Goal: Task Accomplishment & Management: Manage account settings

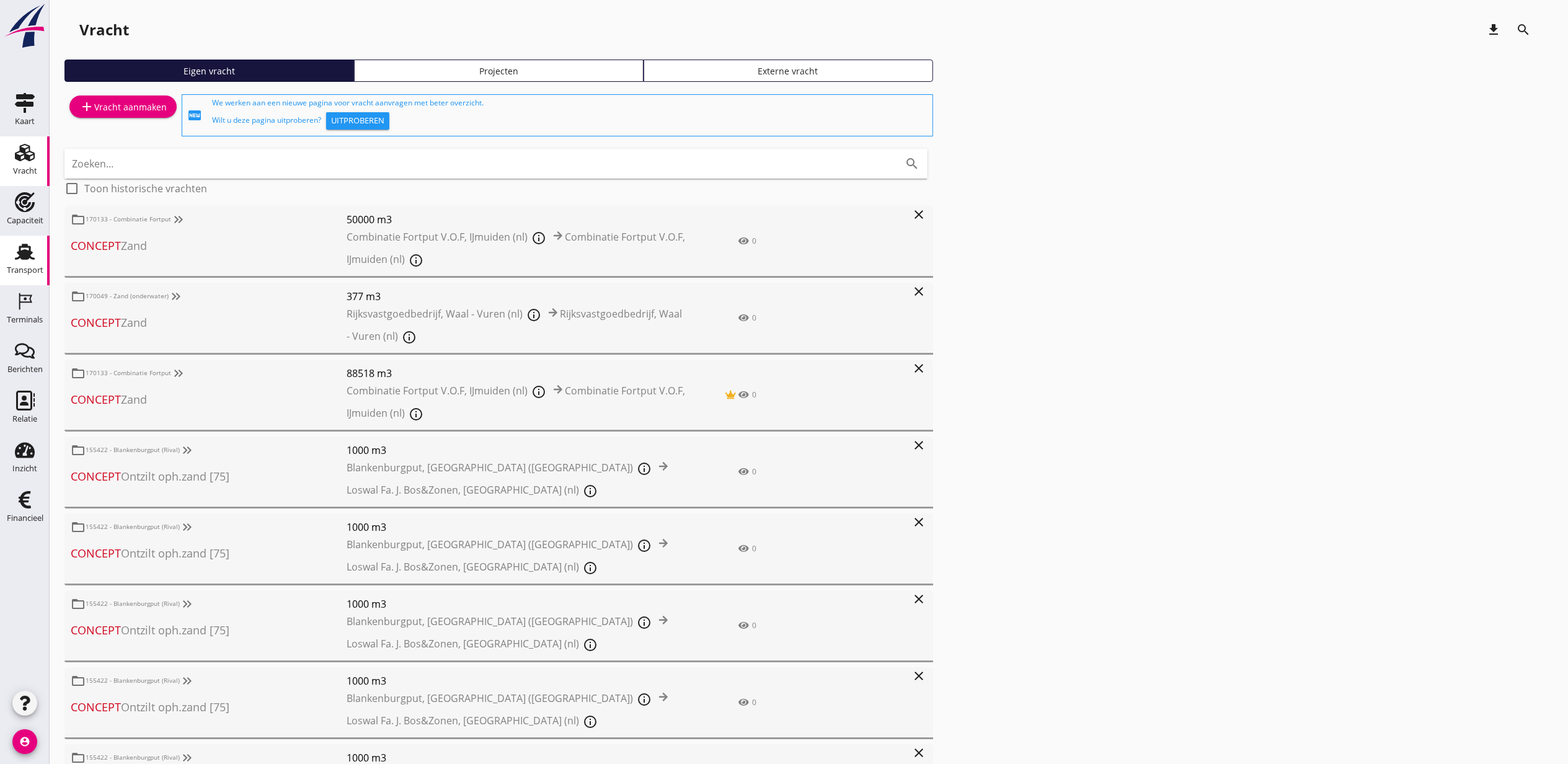
click at [29, 254] on use at bounding box center [24, 251] width 20 height 16
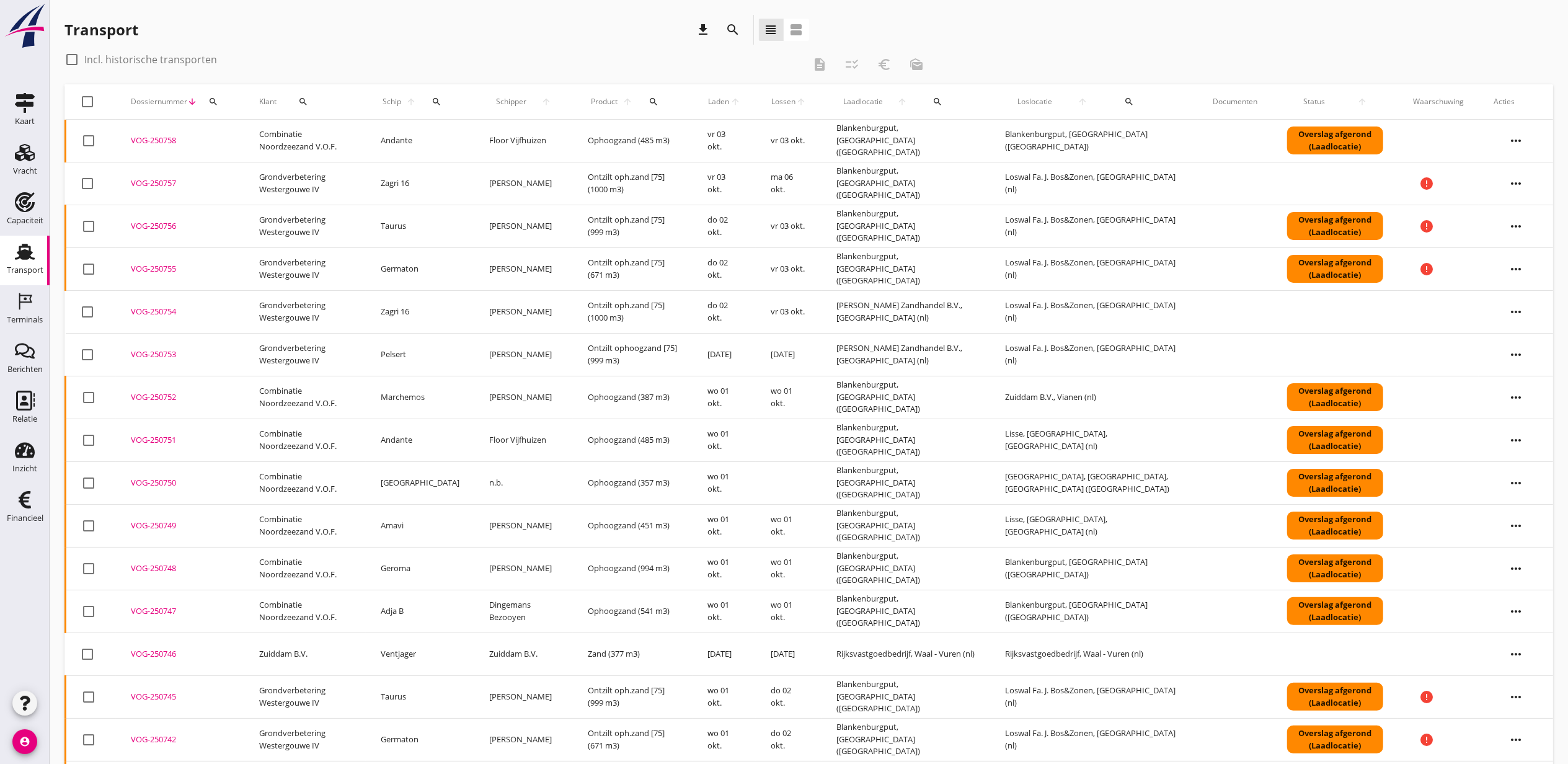
click at [1520, 142] on icon "more_horiz" at bounding box center [1516, 141] width 35 height 35
click at [1528, 238] on div "Vracht aanpassen" at bounding box center [1508, 237] width 88 height 15
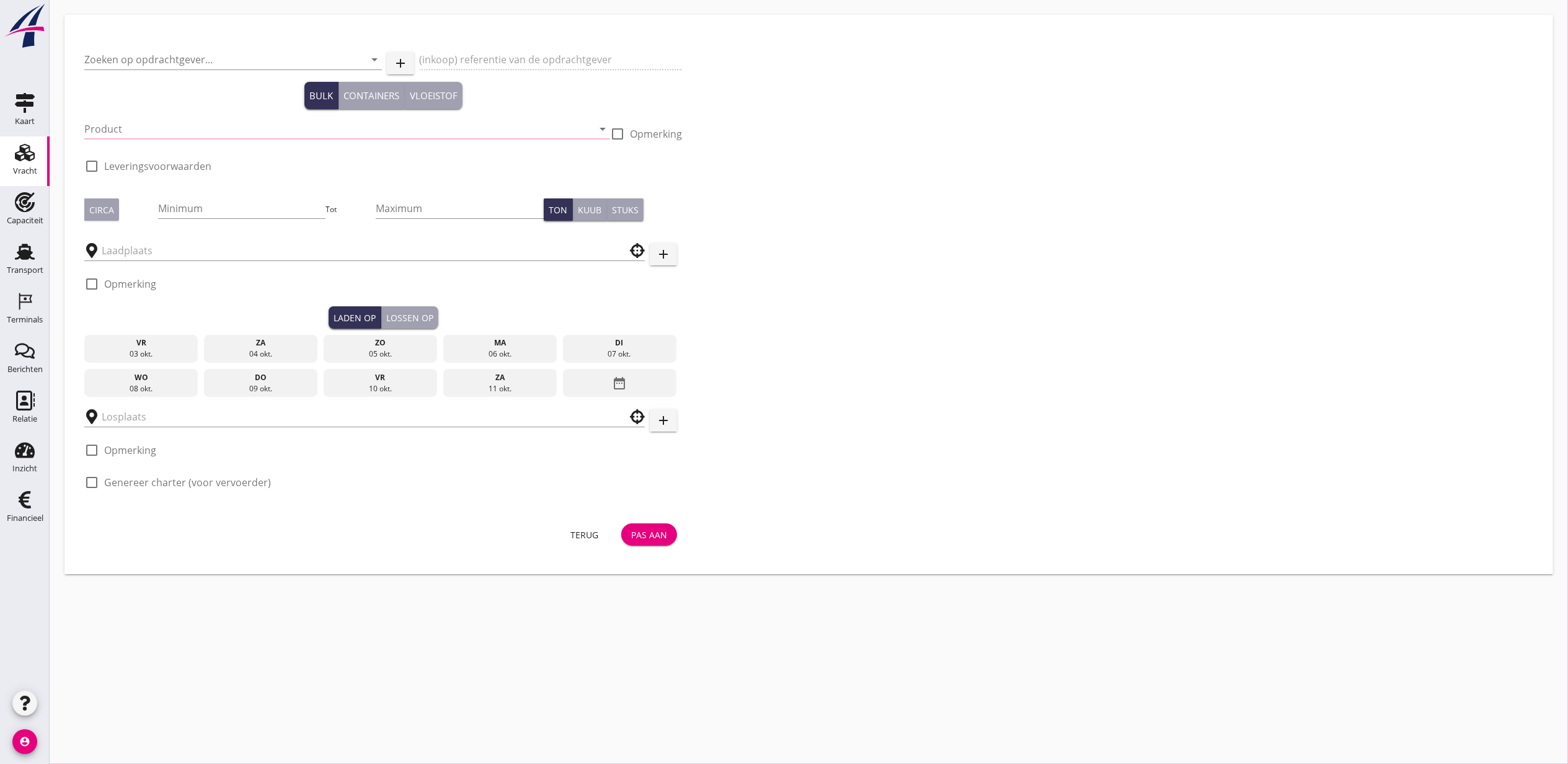
type input "Combinatie Noordzeezand V.O.F."
type input "Ophoogzand (6120)"
type input "1000"
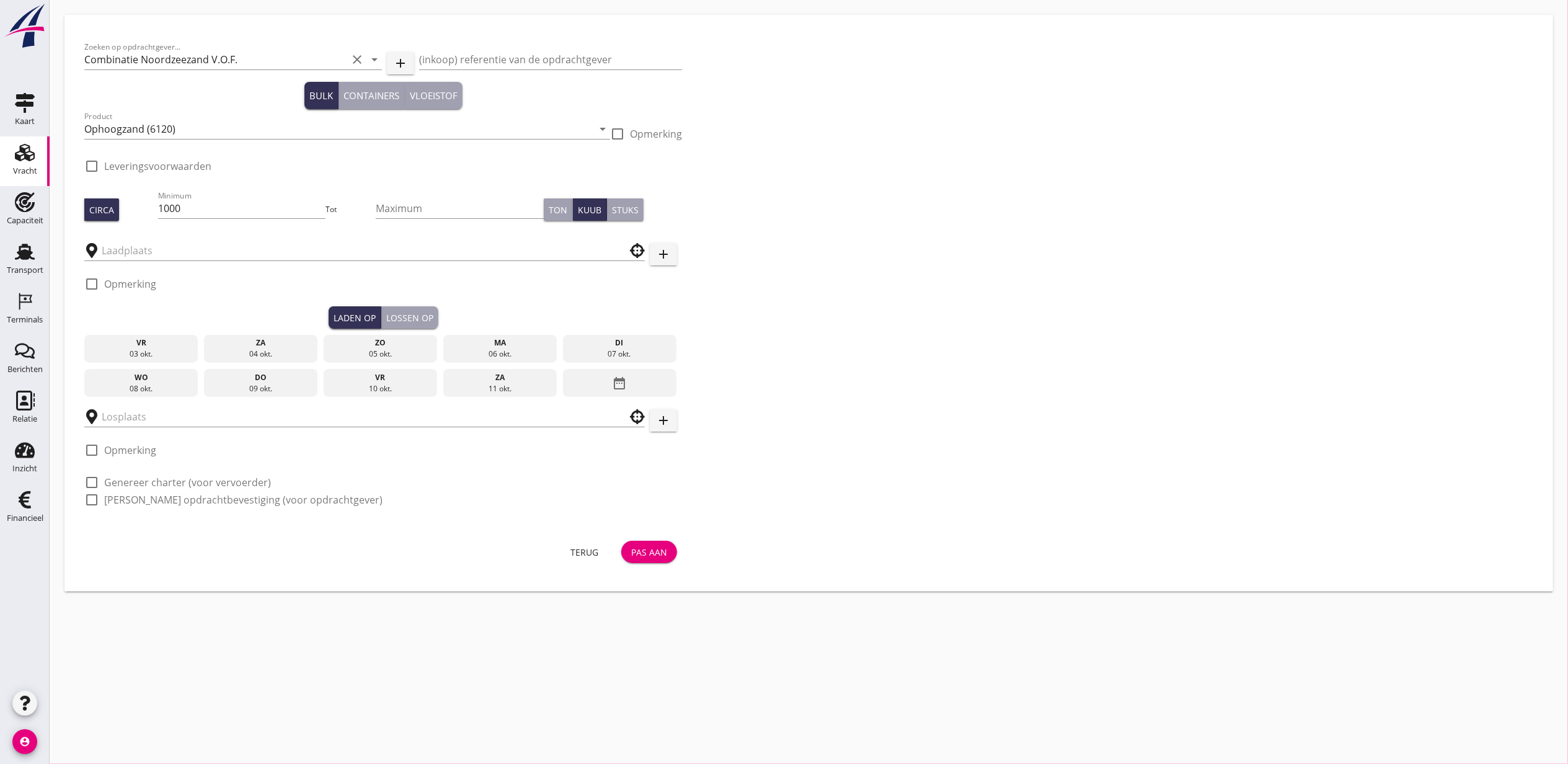
type input "Blankenburgput"
checkbox input "true"
type input "Blankenburgput"
checkbox input "true"
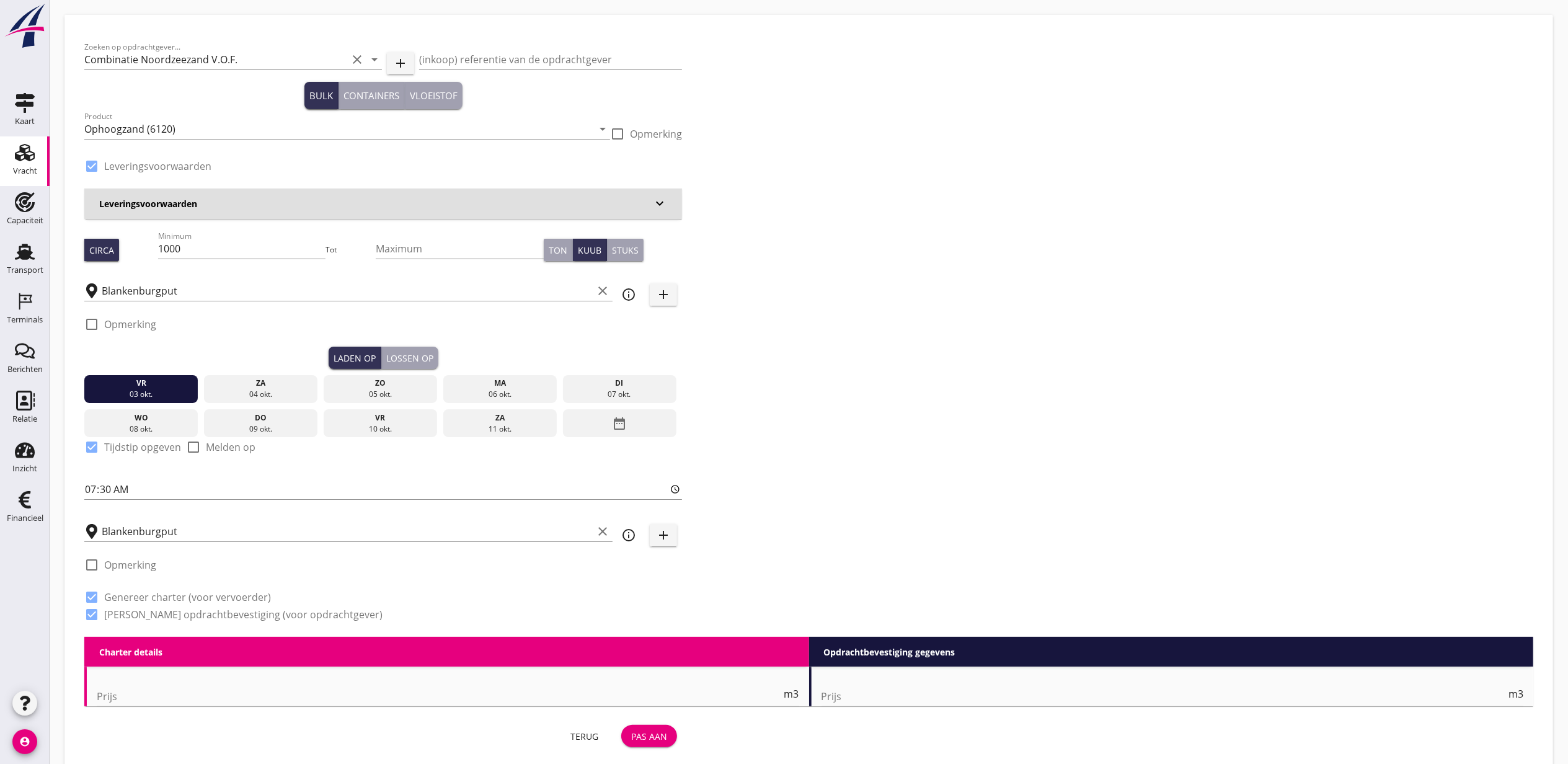
type input "1.15"
radio input "false"
type input "1.15"
radio input "false"
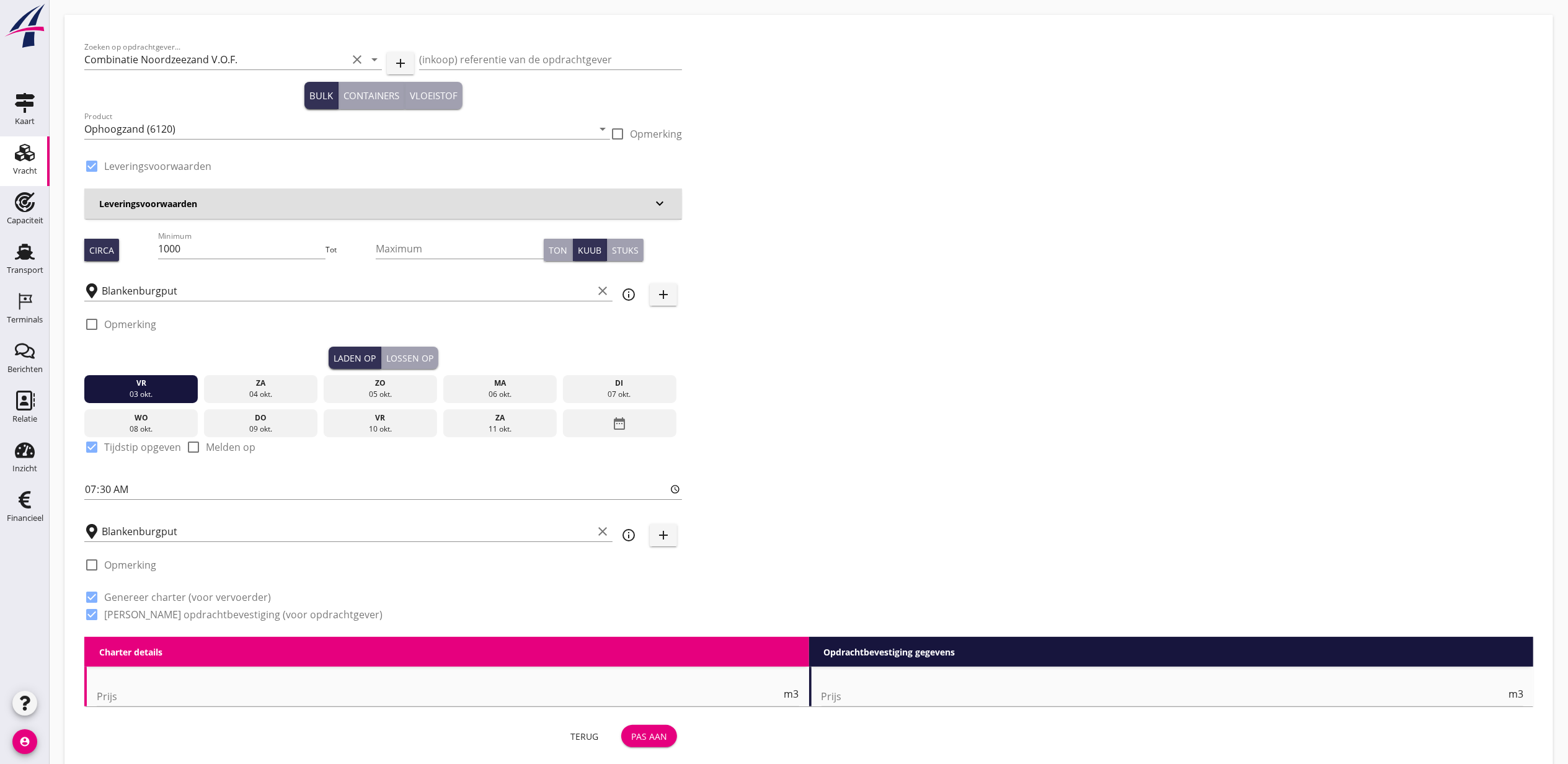
radio input "false"
click at [427, 356] on div "Lossen op" at bounding box center [409, 358] width 47 height 13
checkbox input "false"
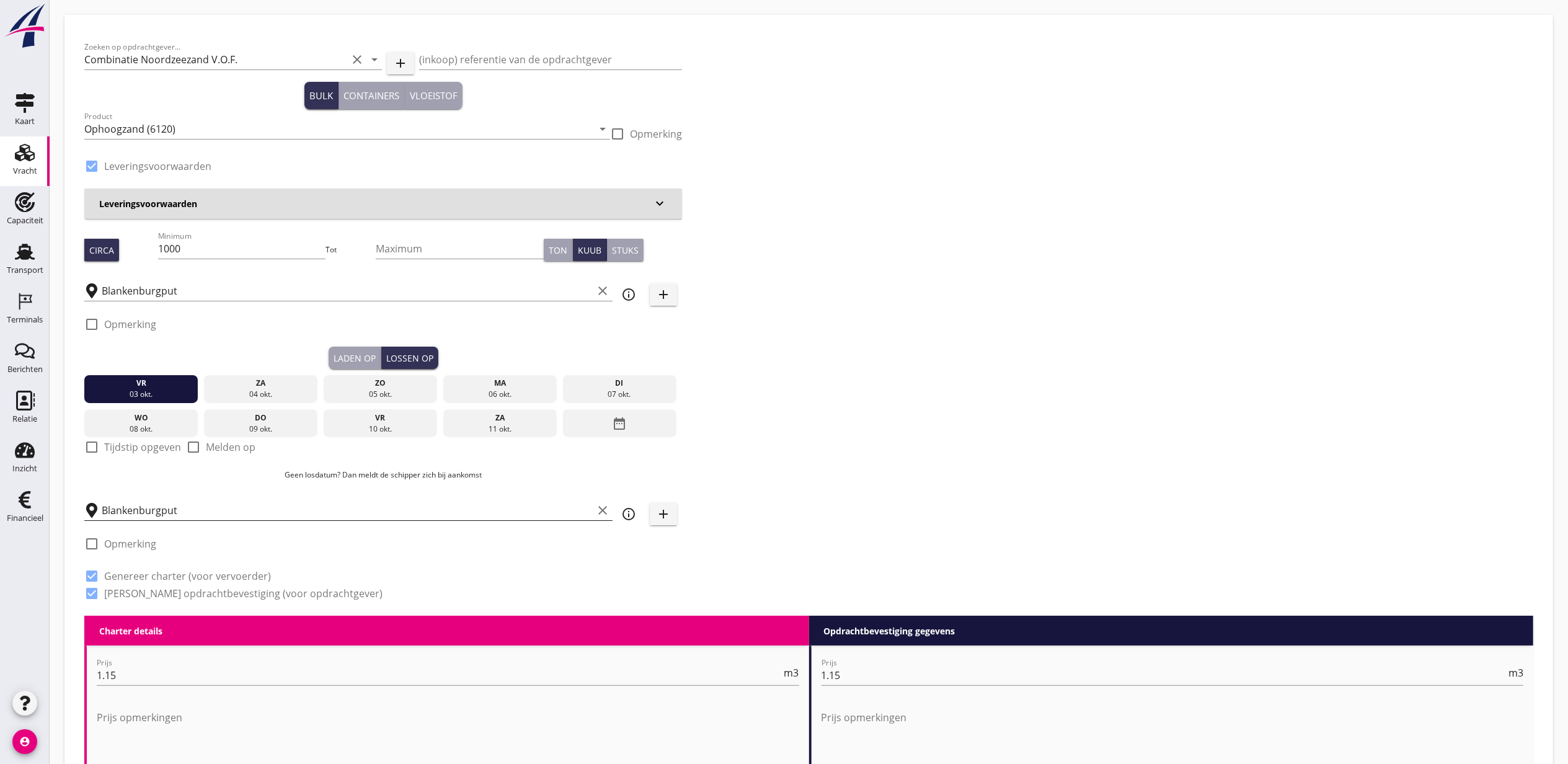
click at [239, 508] on input "Blankenburgput" at bounding box center [347, 510] width 491 height 20
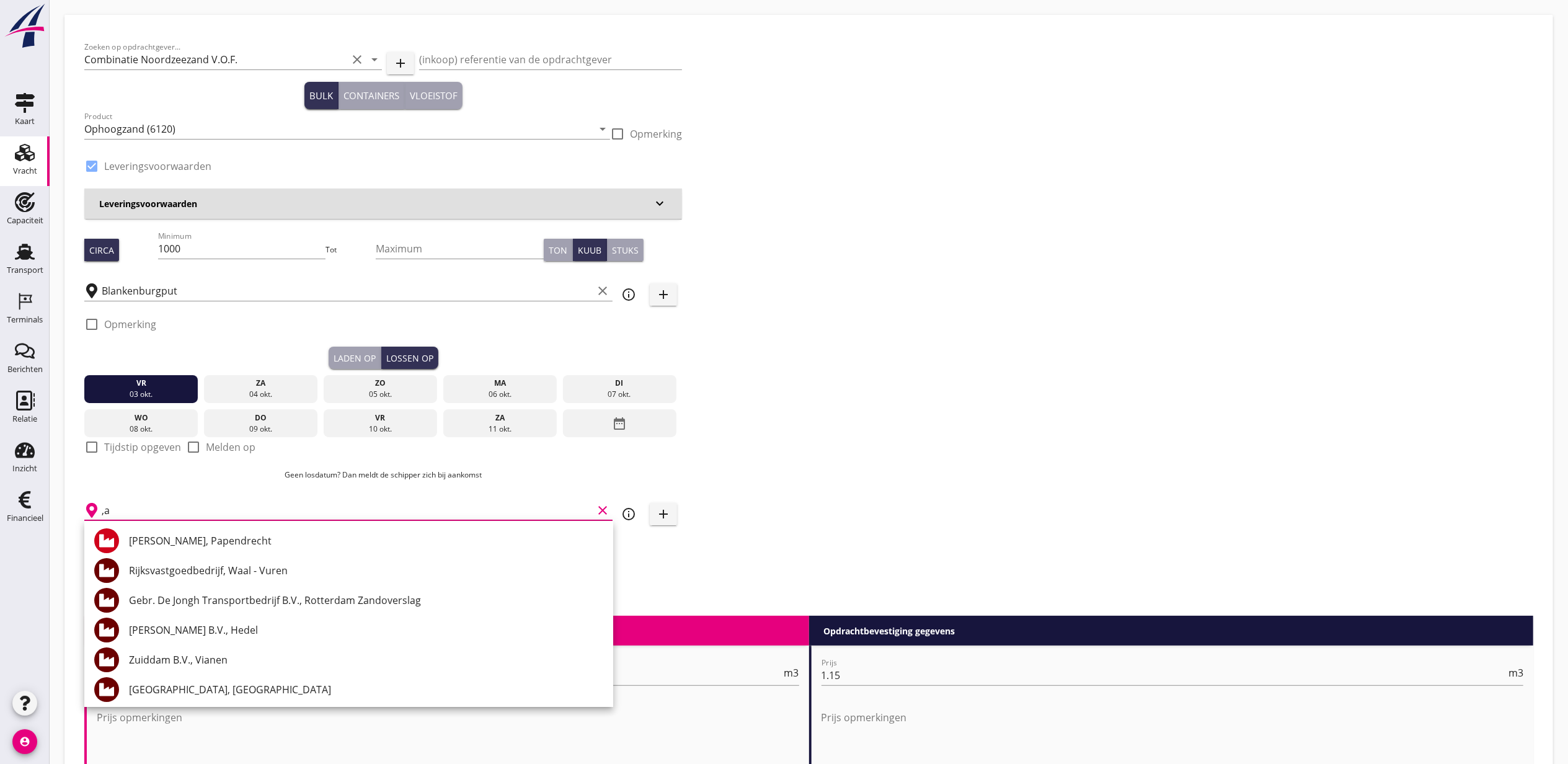
type input ","
type input "maassl"
click at [247, 502] on input "maassl" at bounding box center [340, 510] width 476 height 20
click at [283, 504] on input "text" at bounding box center [340, 510] width 476 height 20
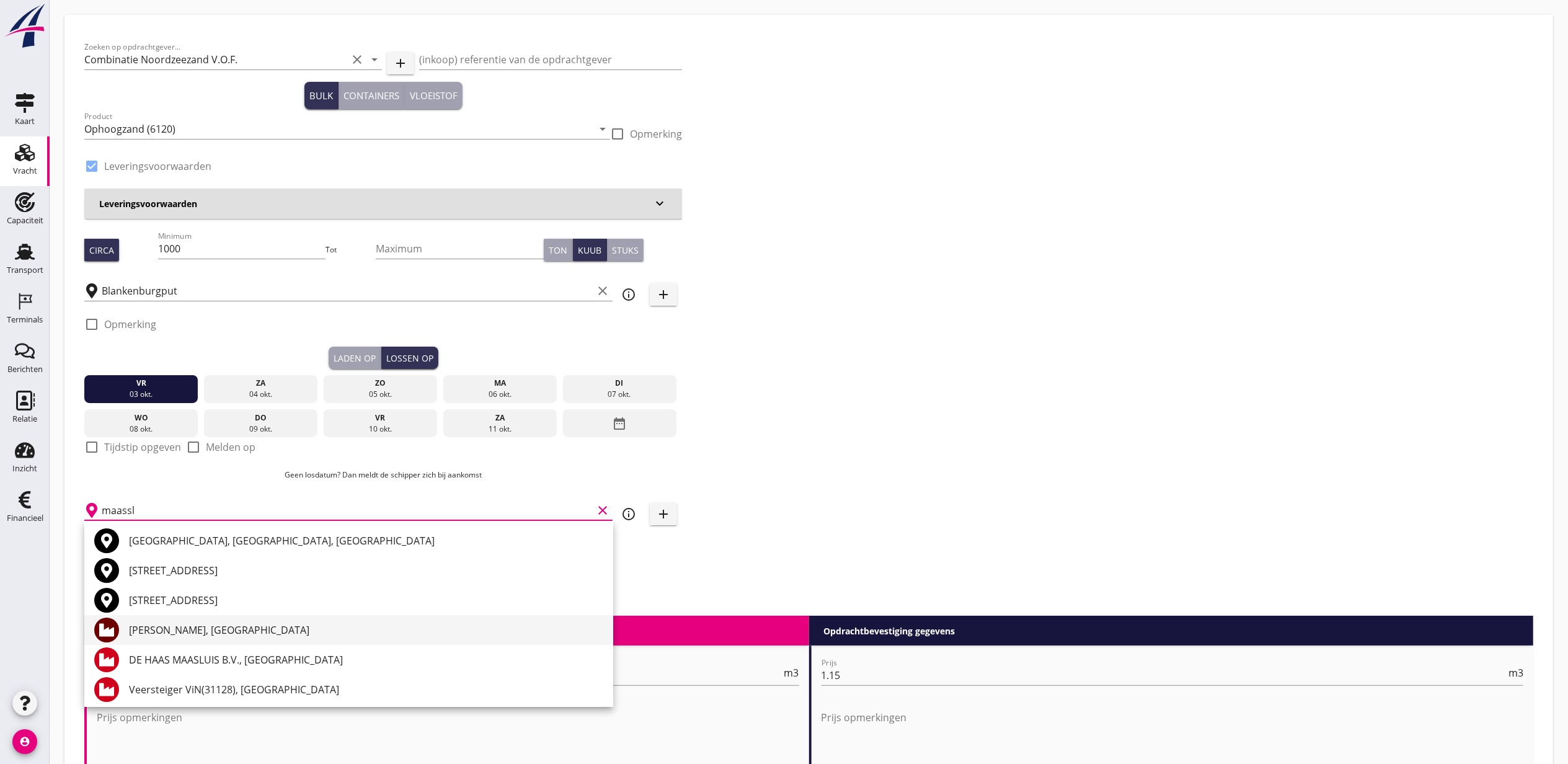
click at [293, 640] on div "[PERSON_NAME], [GEOGRAPHIC_DATA]" at bounding box center [366, 630] width 474 height 30
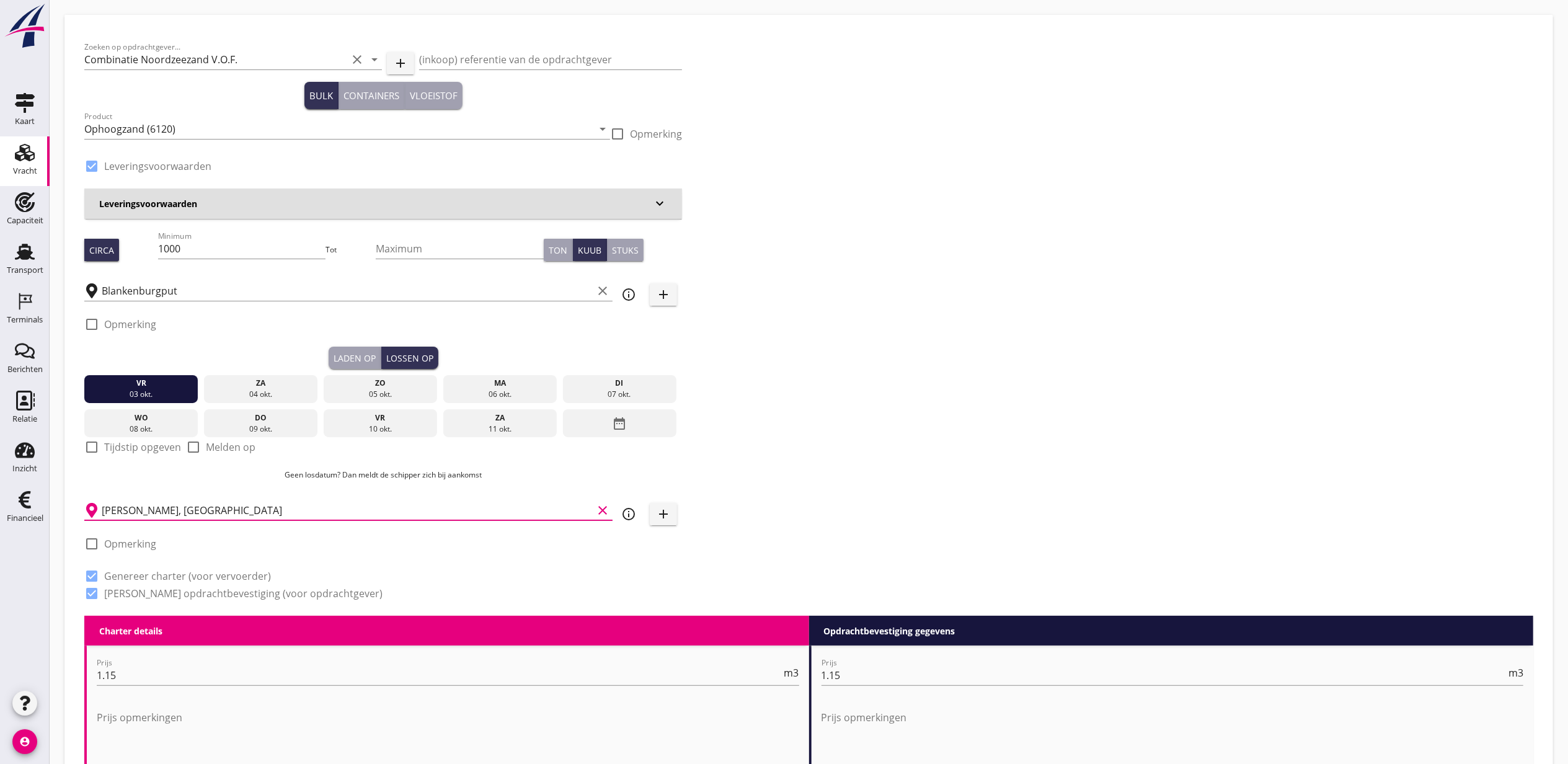
type input "[PERSON_NAME], [GEOGRAPHIC_DATA]"
click at [947, 454] on div "Zoeken op opdrachtgever... Combinatie Noordzeezand V.O.F. clear arrow_drop_down…" at bounding box center [809, 325] width 1459 height 581
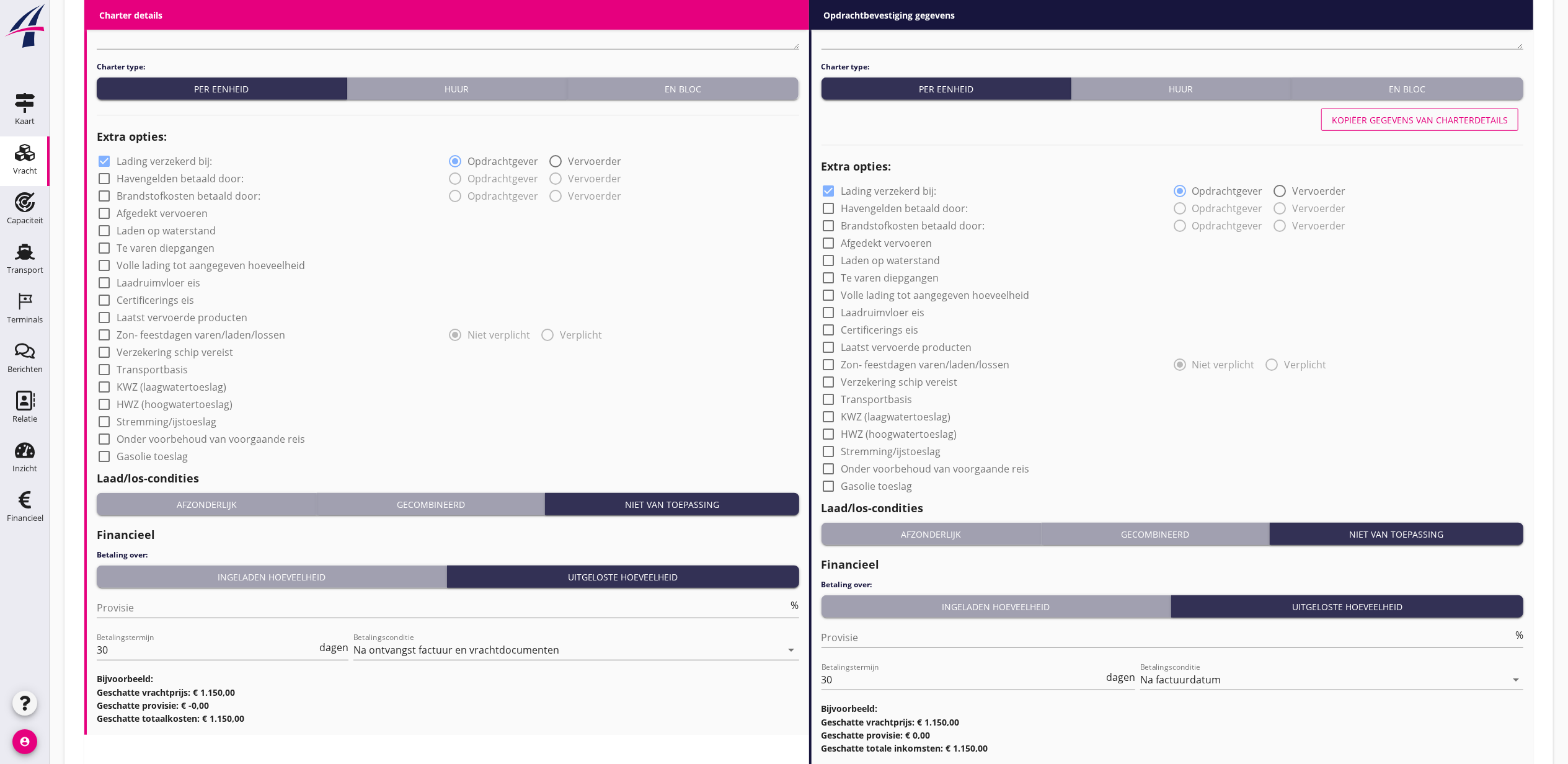
scroll to position [827, 0]
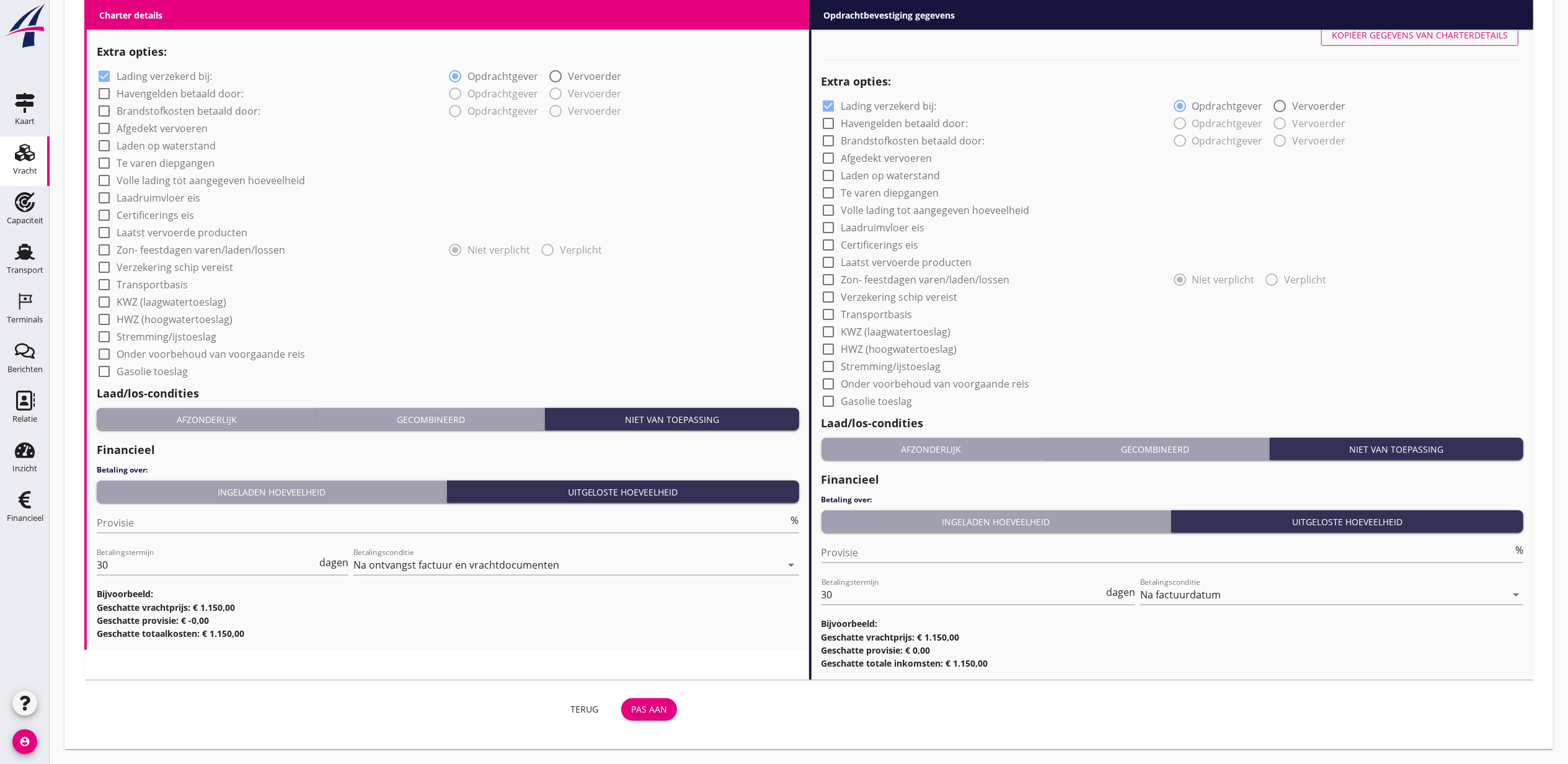
click at [660, 702] on div "Pas aan" at bounding box center [649, 708] width 36 height 13
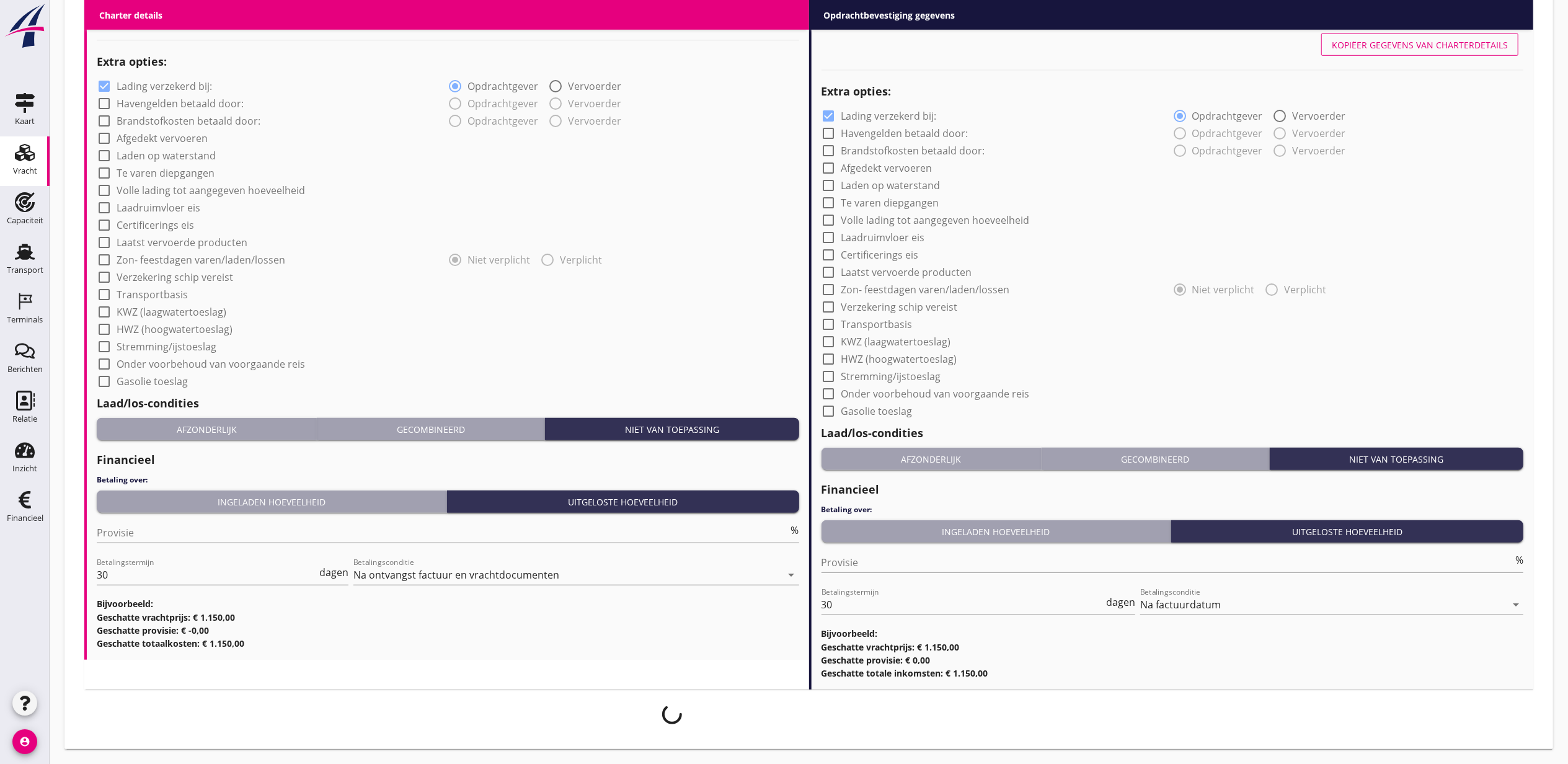
scroll to position [886, 0]
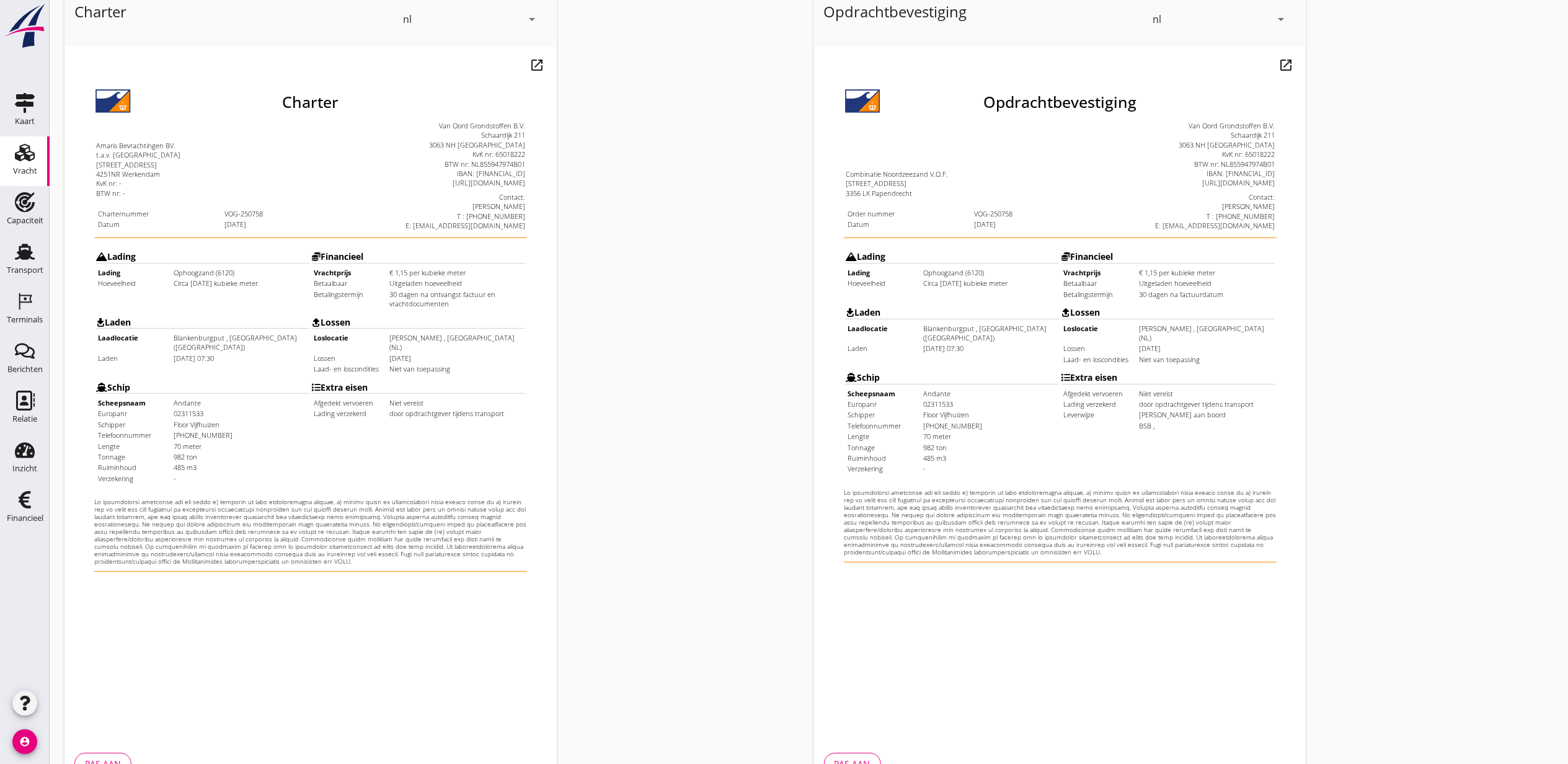
scroll to position [154, 0]
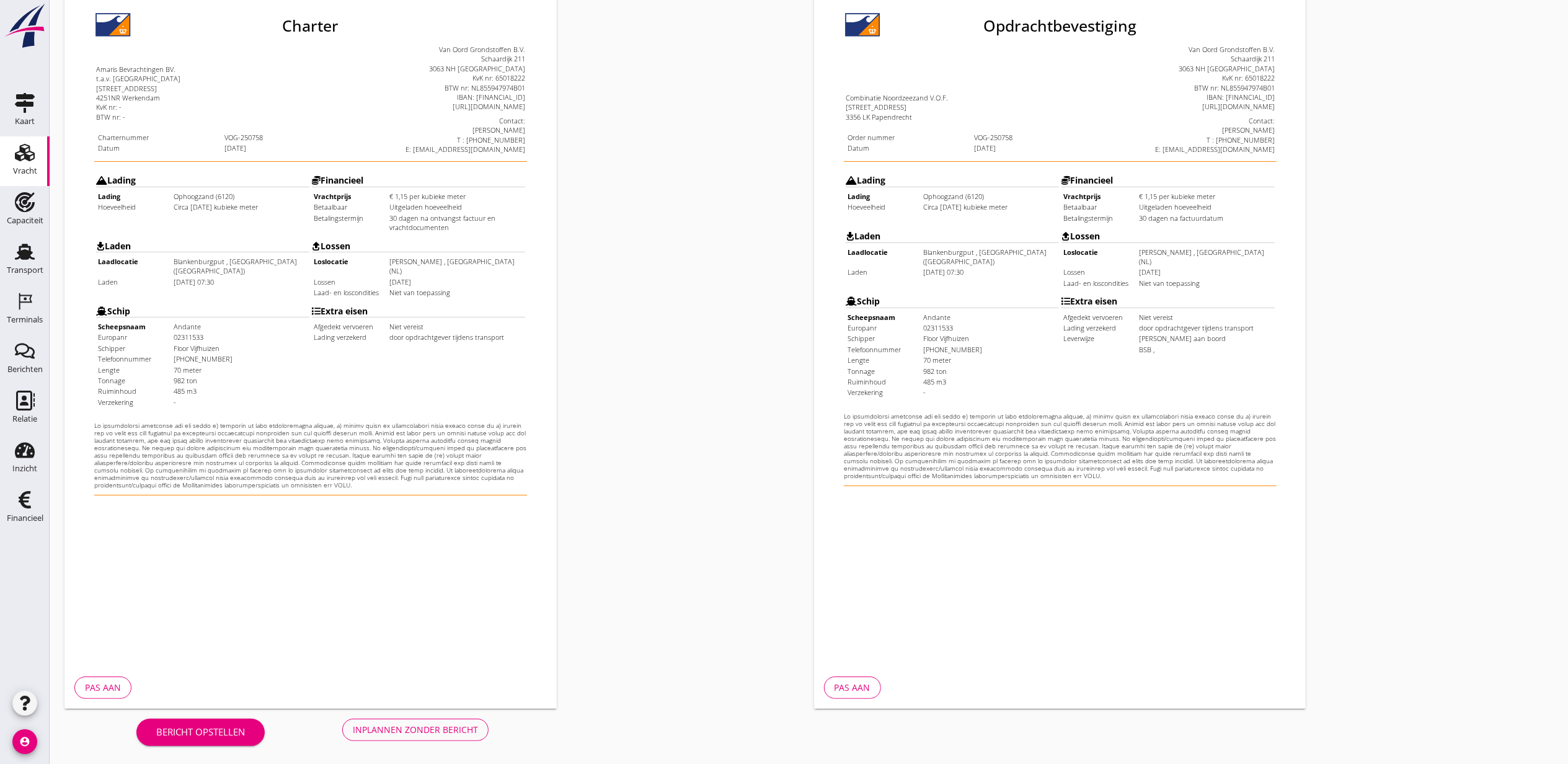
click at [476, 718] on button "Inplannen zonder bericht" at bounding box center [415, 729] width 146 height 22
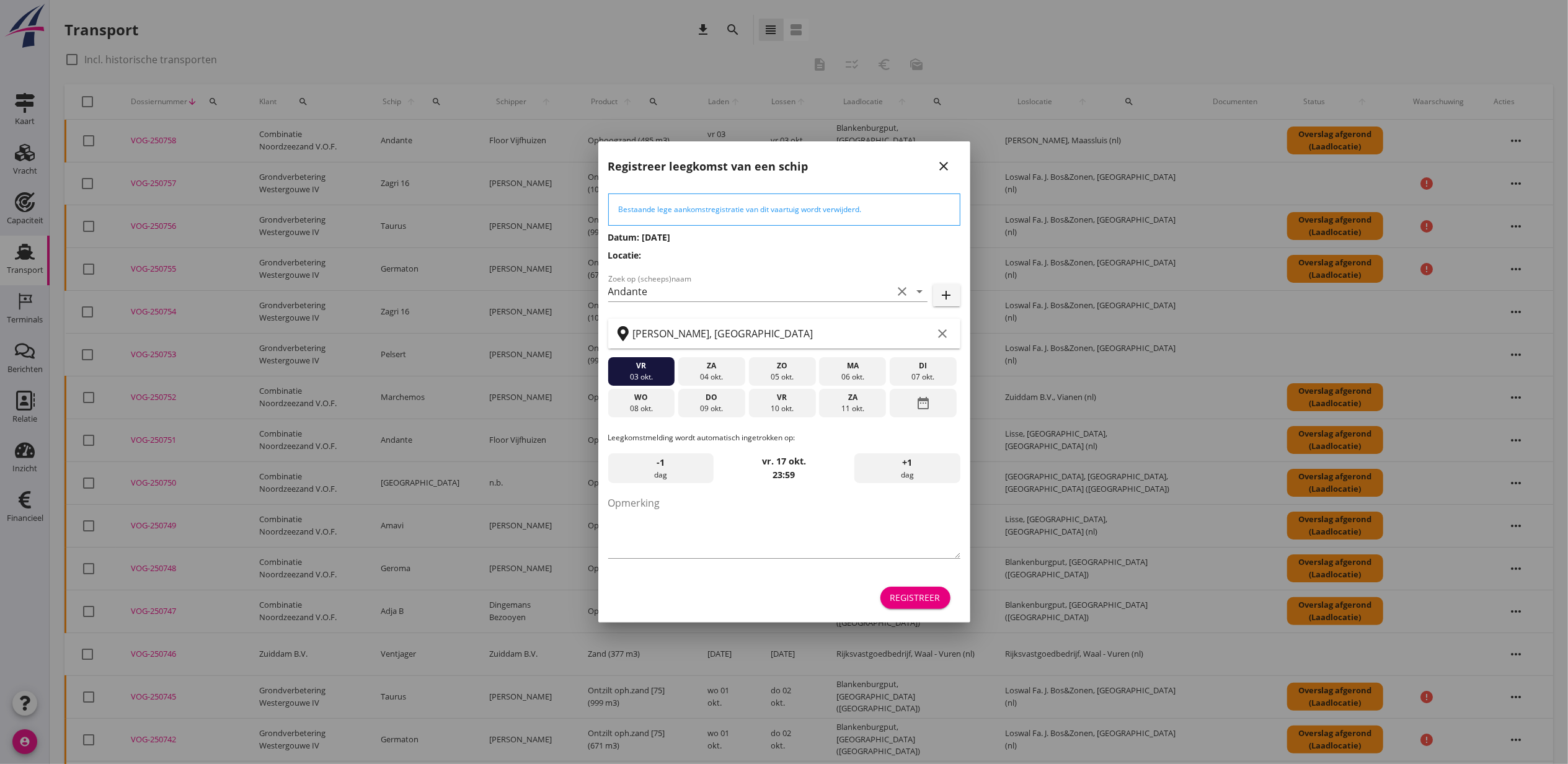
click at [935, 598] on div "Registreer" at bounding box center [916, 597] width 50 height 13
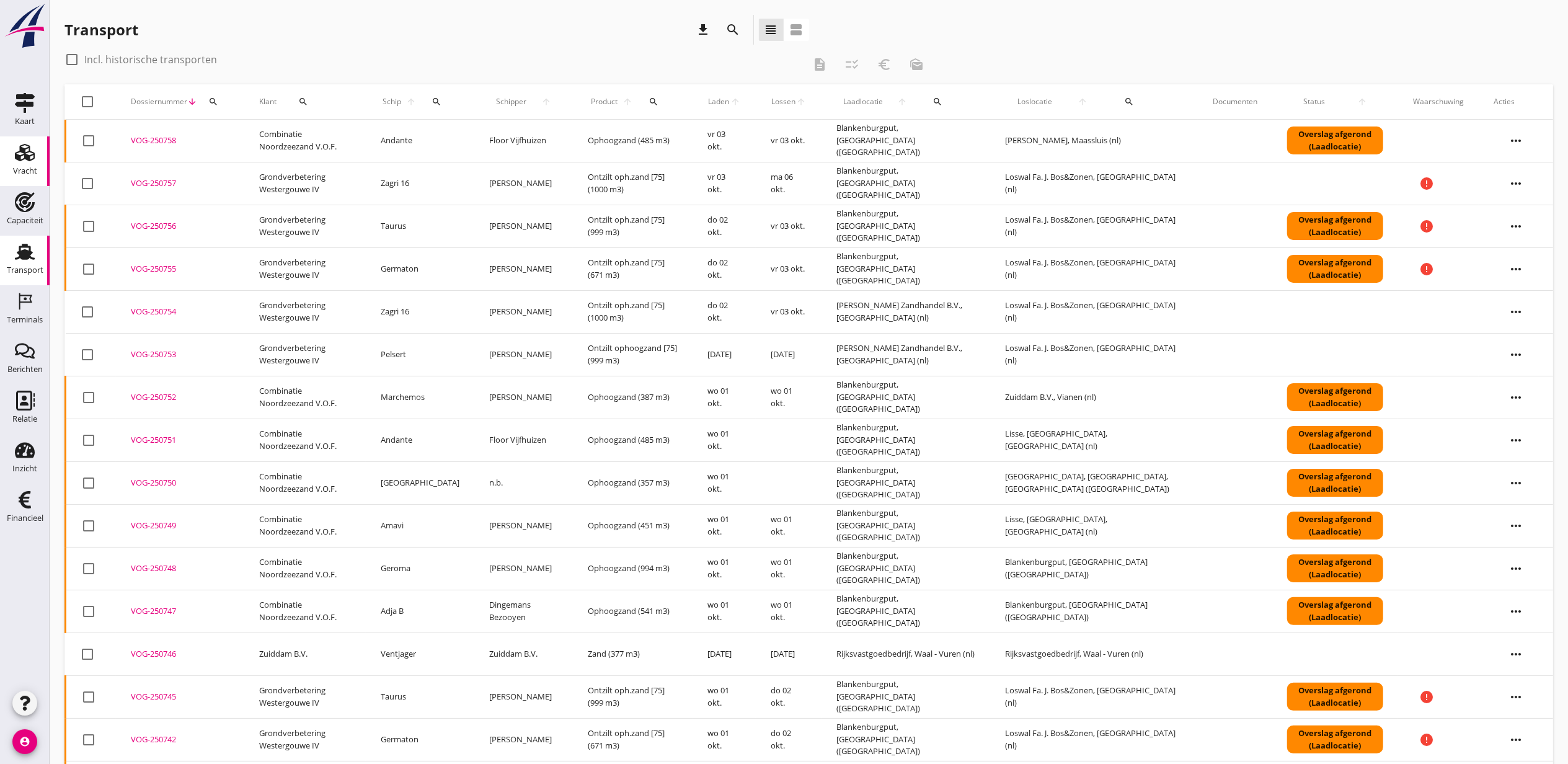
click at [28, 154] on icon "Vracht" at bounding box center [24, 152] width 20 height 20
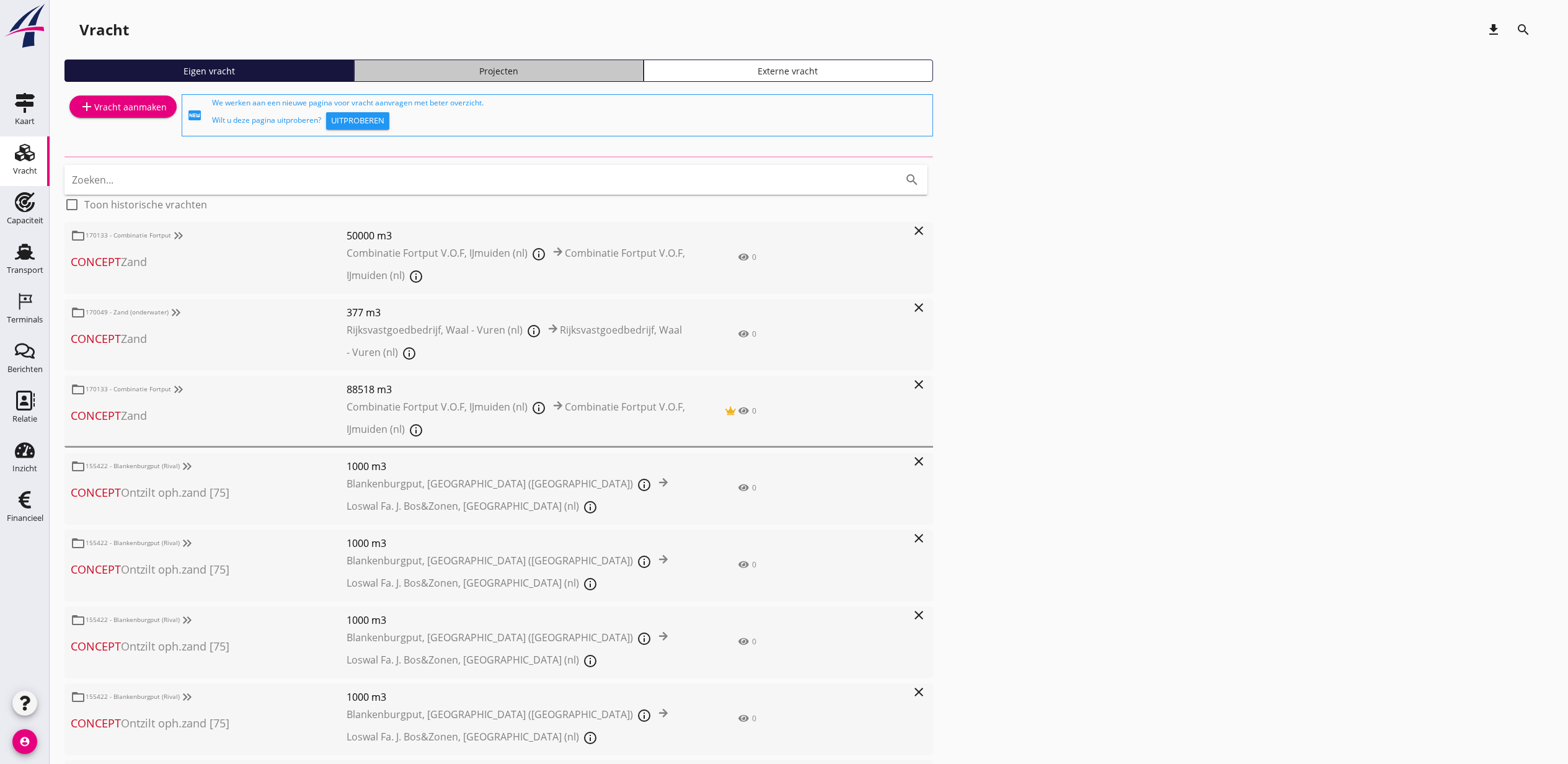
click at [508, 73] on div "Projecten" at bounding box center [499, 71] width 279 height 13
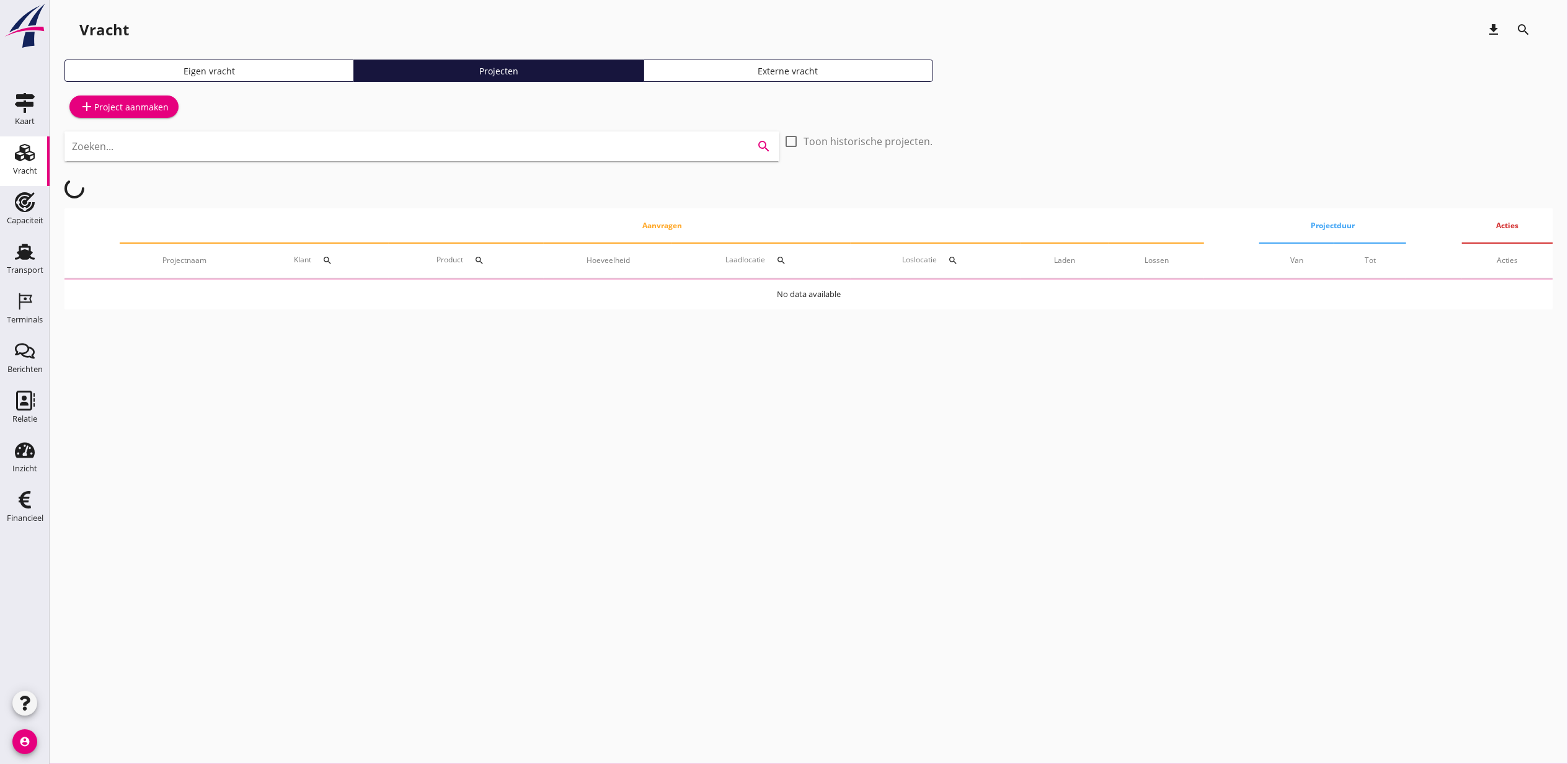
click at [447, 147] on input "Zoeken..." at bounding box center [404, 146] width 665 height 20
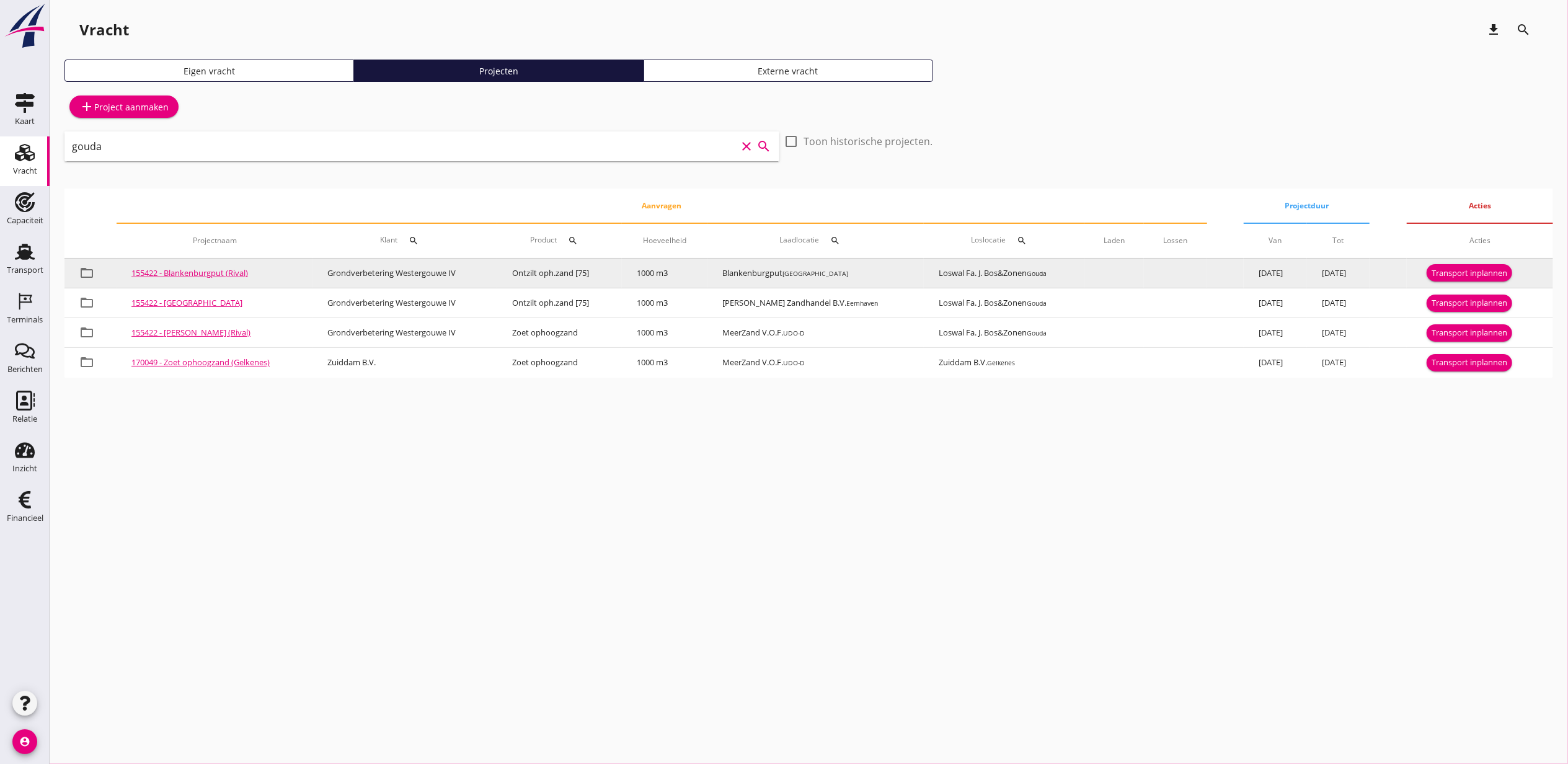
type input "gouda"
click at [1465, 269] on div "Transport inplannen" at bounding box center [1469, 273] width 75 height 12
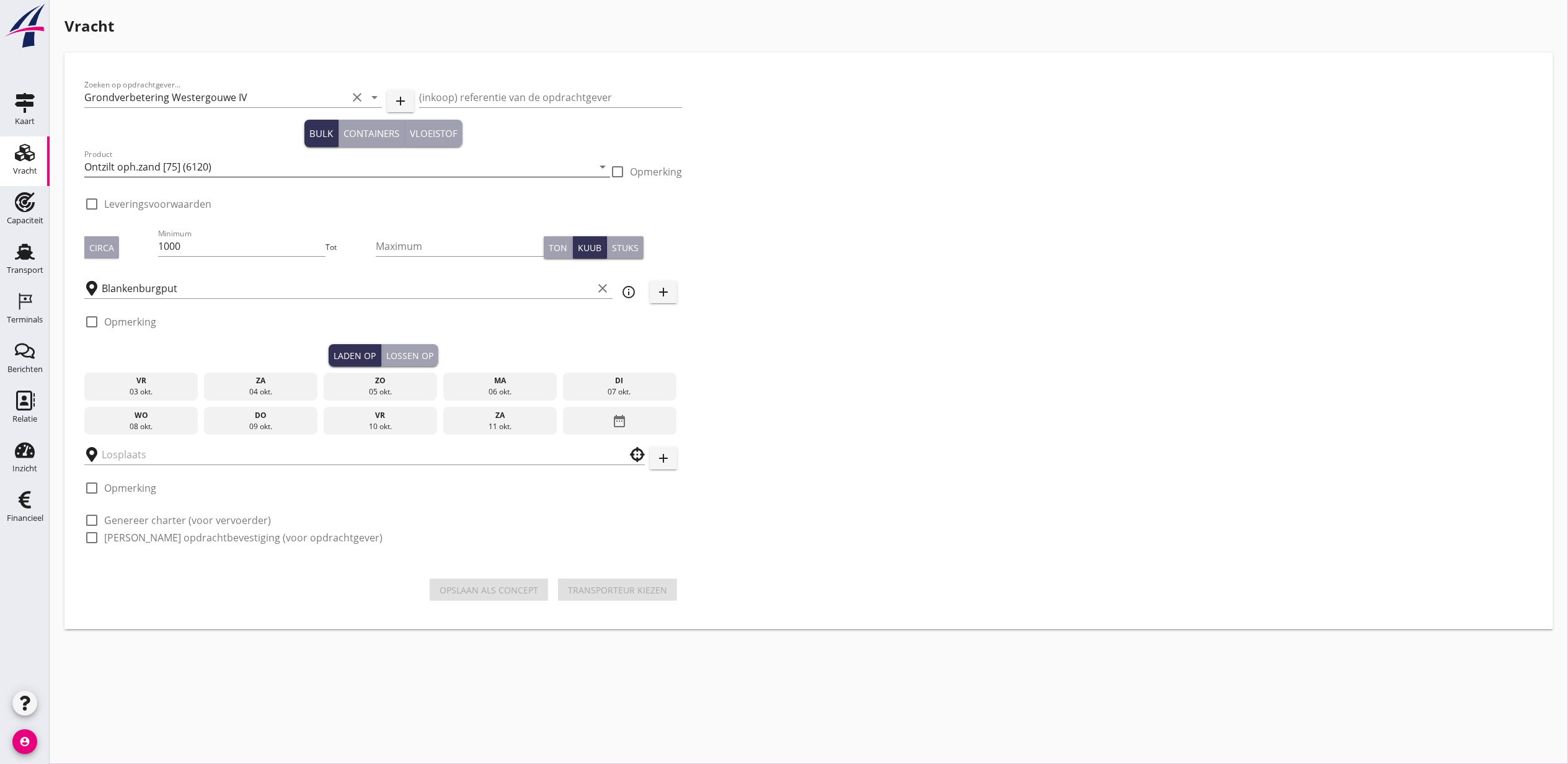
checkbox input "true"
type input "Loswal Fa. J. Bos&Zonen"
checkbox input "true"
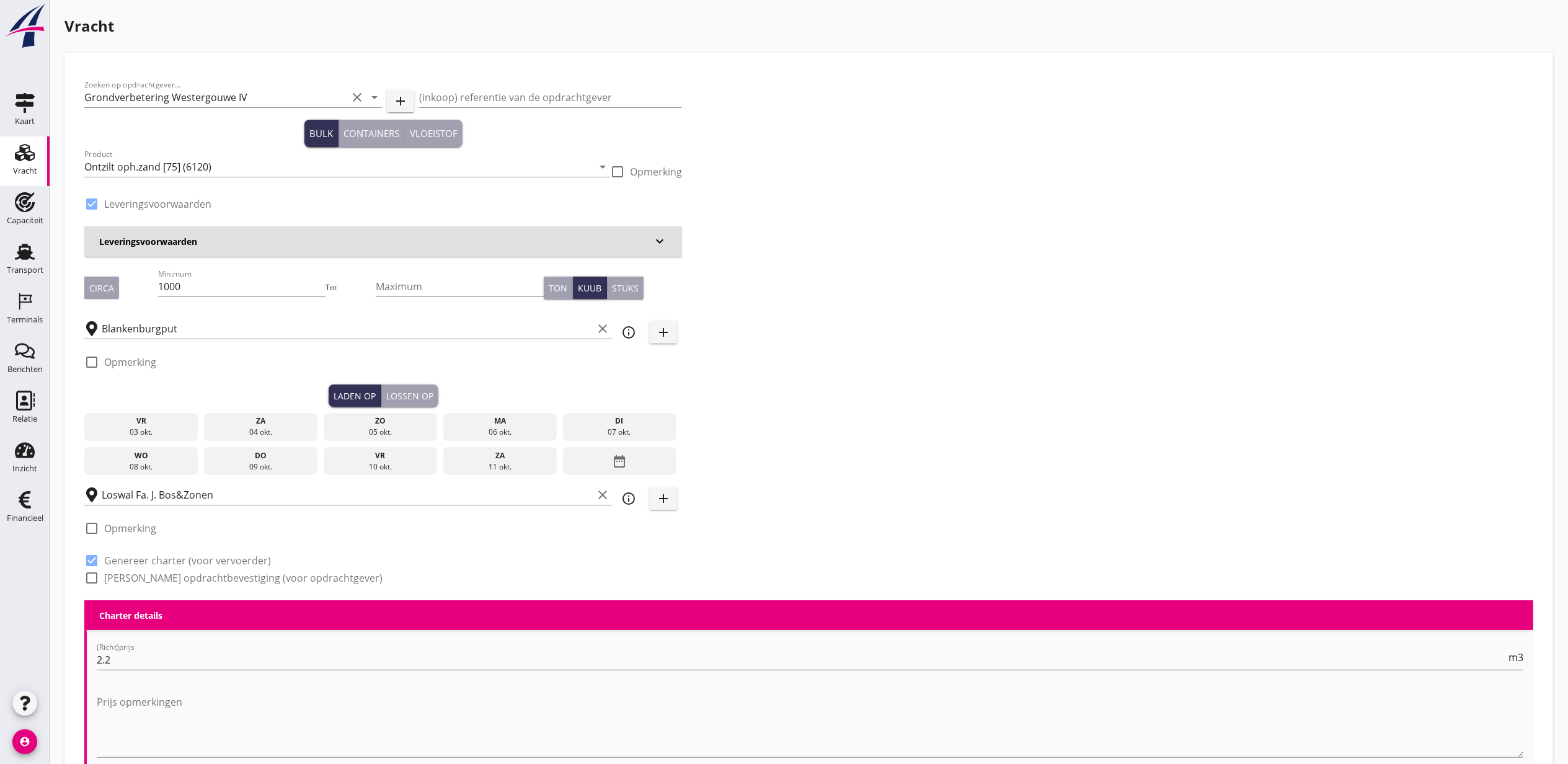
click at [187, 429] on div "03 okt." at bounding box center [141, 432] width 108 height 11
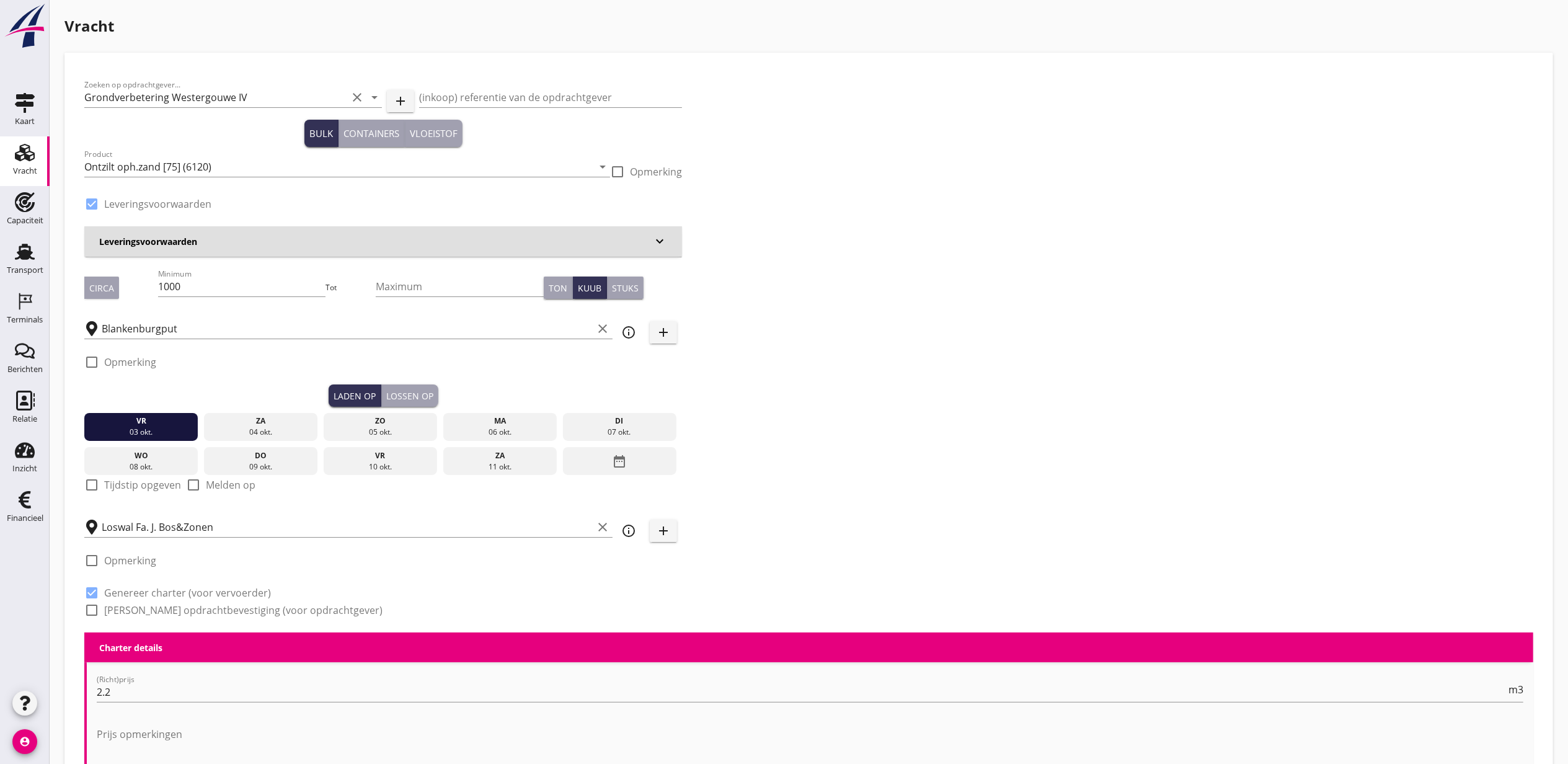
click at [105, 485] on label "Tijdstip opgeven" at bounding box center [142, 485] width 77 height 12
checkbox input "true"
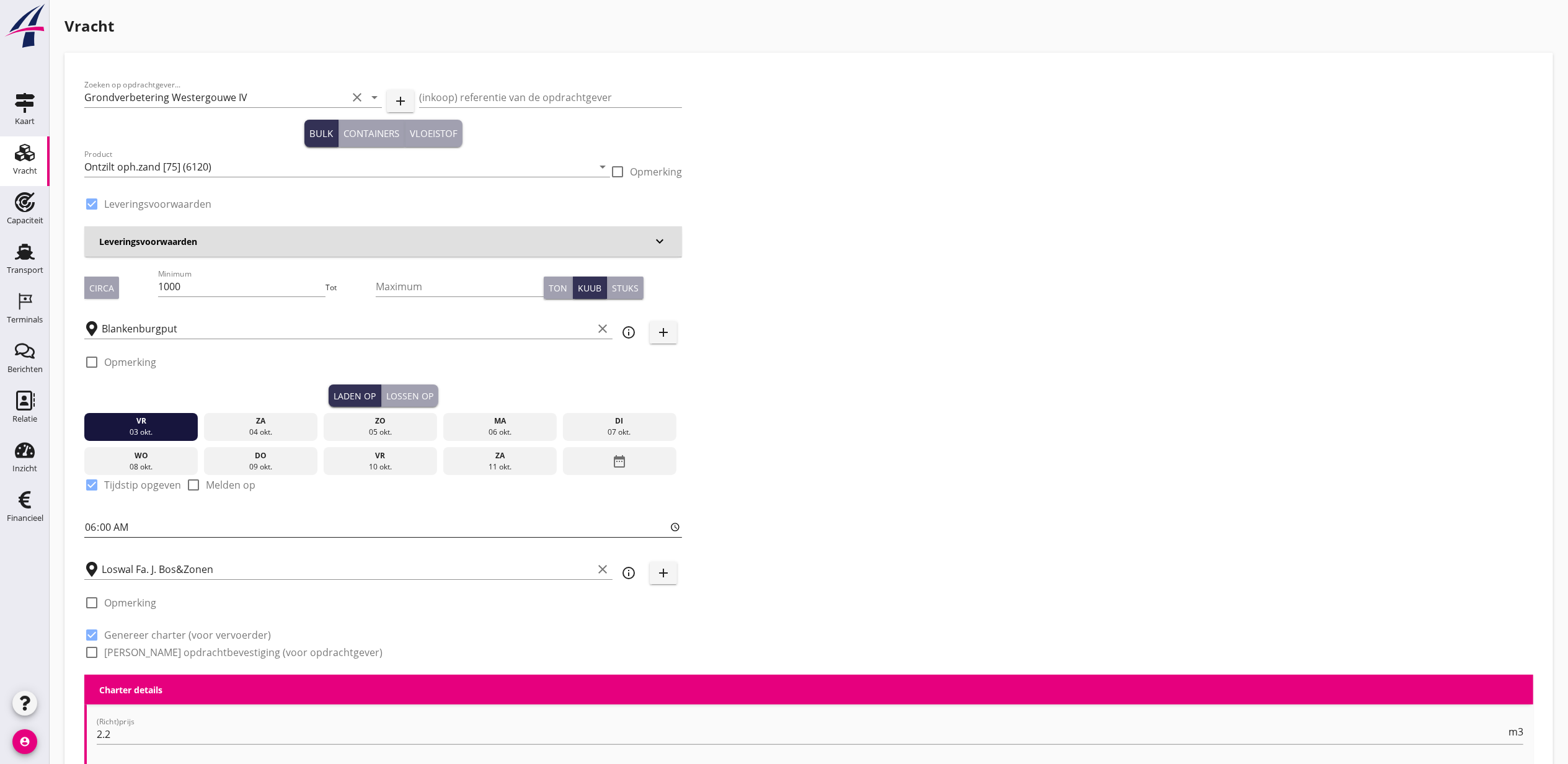
click at [95, 526] on input "06:00" at bounding box center [383, 527] width 597 height 20
click at [89, 525] on input "12:00" at bounding box center [383, 527] width 597 height 20
type input "13:00"
click at [410, 385] on button "Lossen op" at bounding box center [410, 396] width 57 height 22
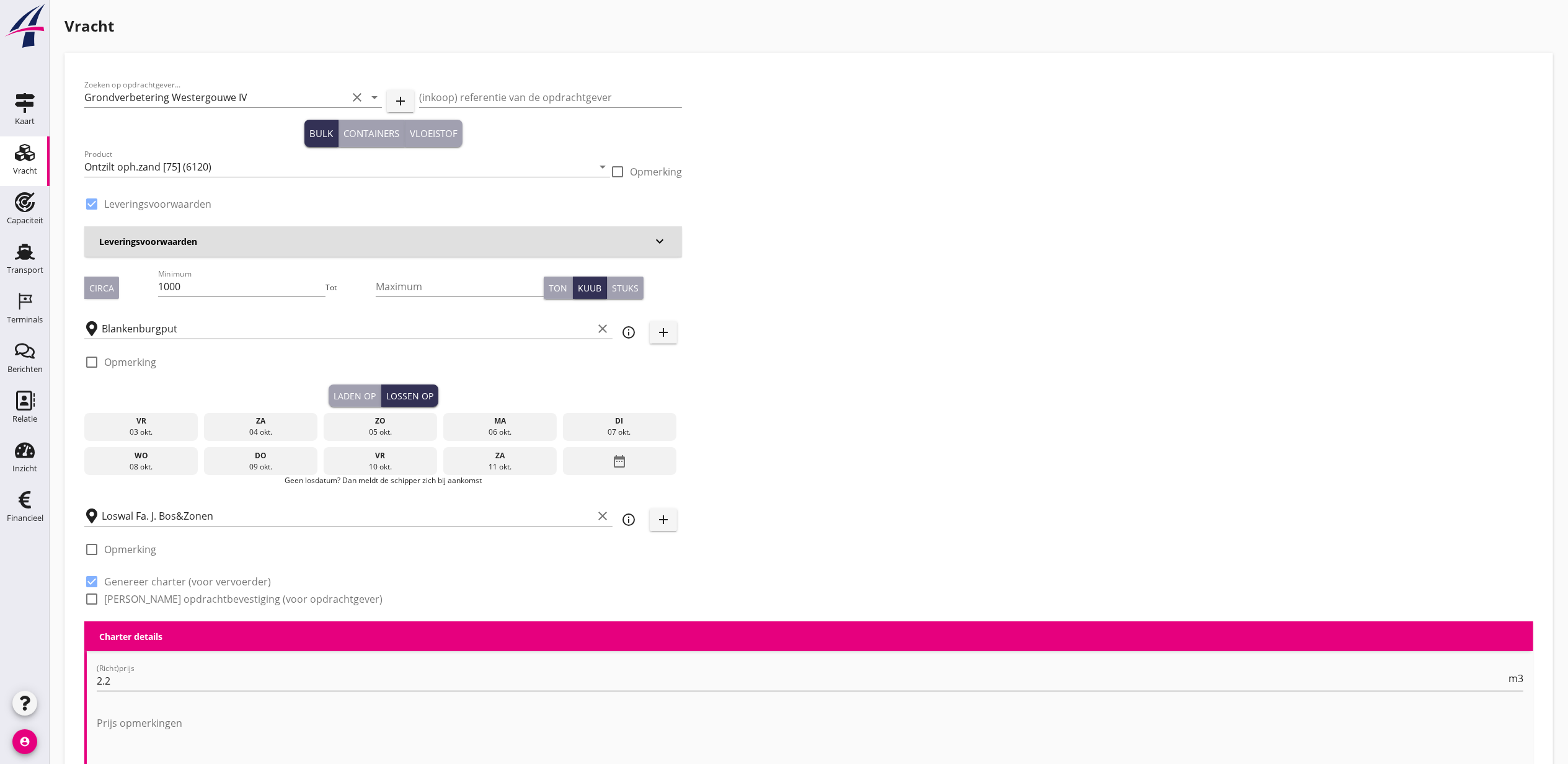
click at [512, 425] on div "ma" at bounding box center [500, 421] width 108 height 11
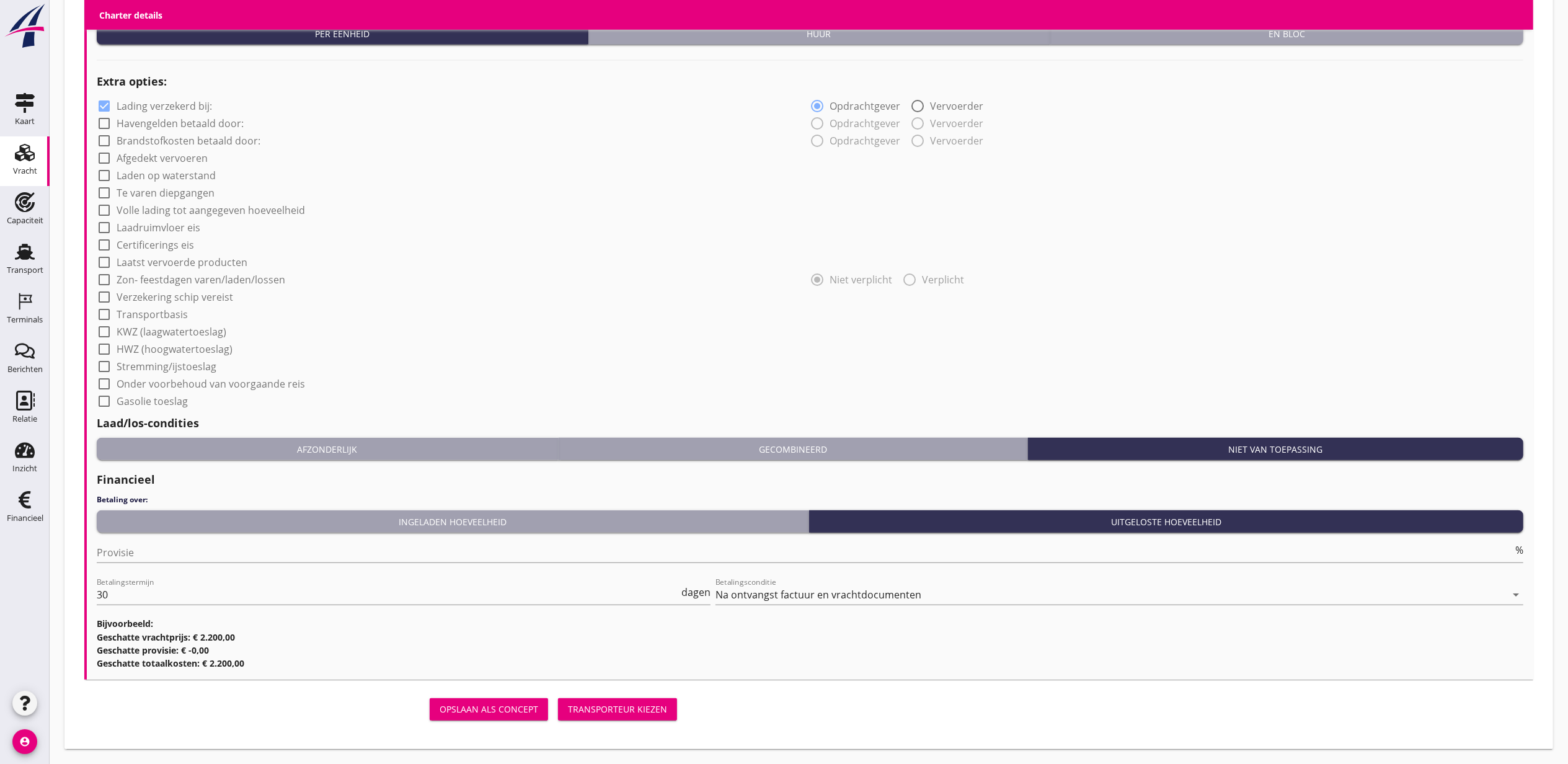
click at [586, 690] on div "Opslaan als concept Transporteur kiezen" at bounding box center [383, 709] width 608 height 39
click at [597, 702] on div "Transporteur kiezen" at bounding box center [618, 708] width 99 height 13
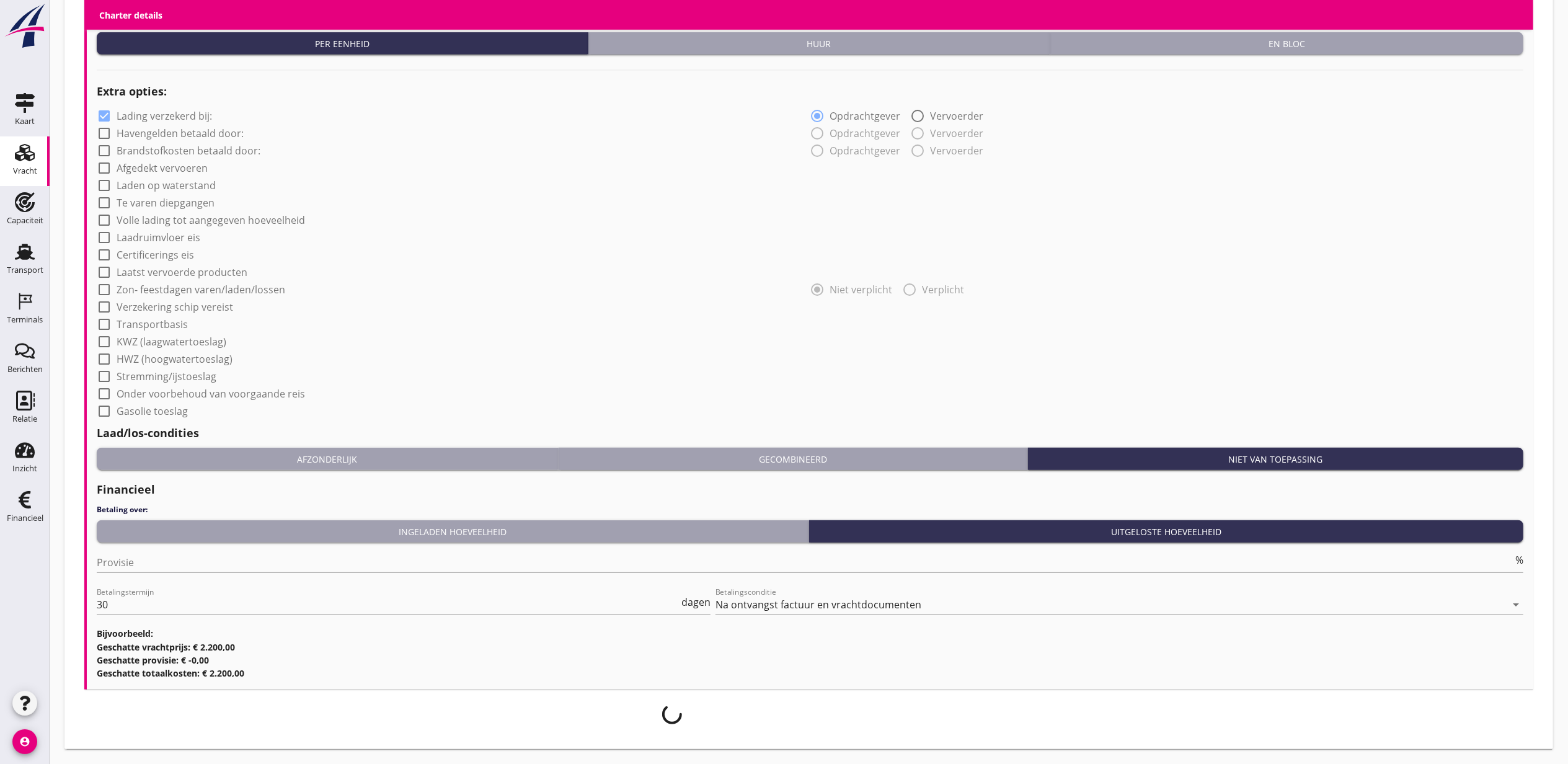
scroll to position [894, 0]
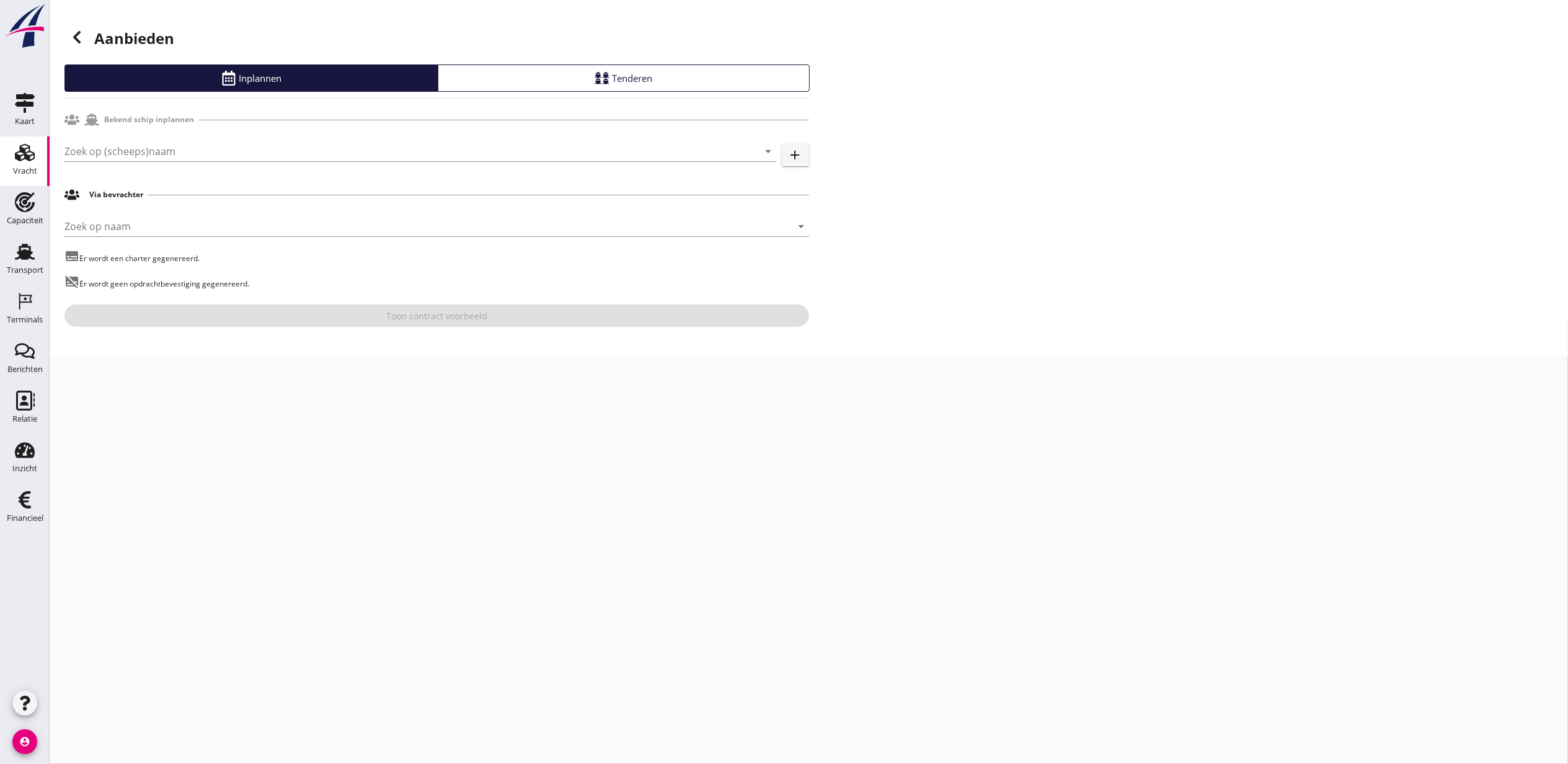
click at [204, 134] on div "Zoek op (scheeps)naam arrow_drop_down add" at bounding box center [437, 154] width 745 height 39
click at [218, 147] on input "Zoek op (scheeps)naam" at bounding box center [403, 151] width 677 height 20
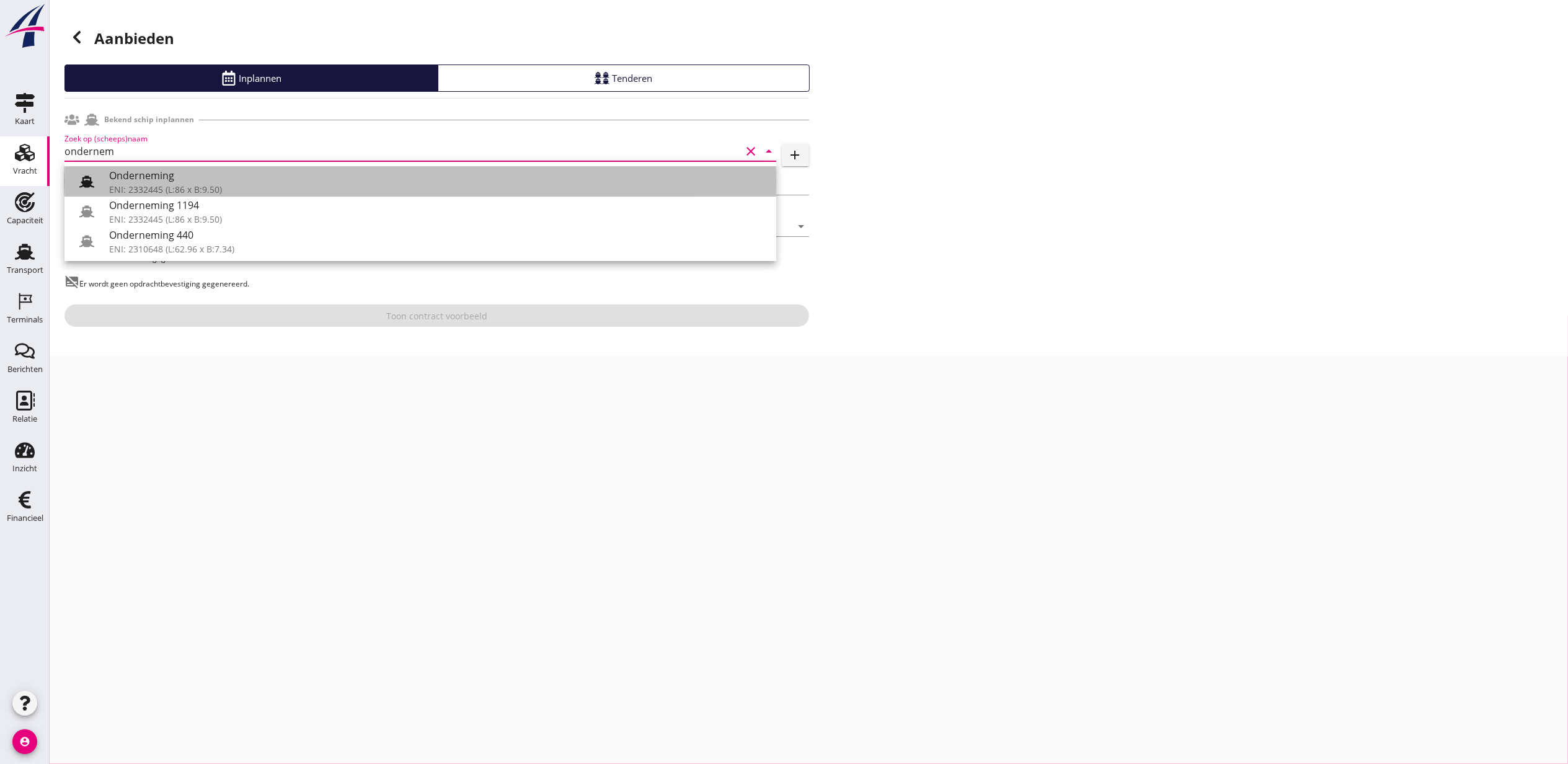
click at [241, 179] on div "Onderneming" at bounding box center [438, 175] width 657 height 15
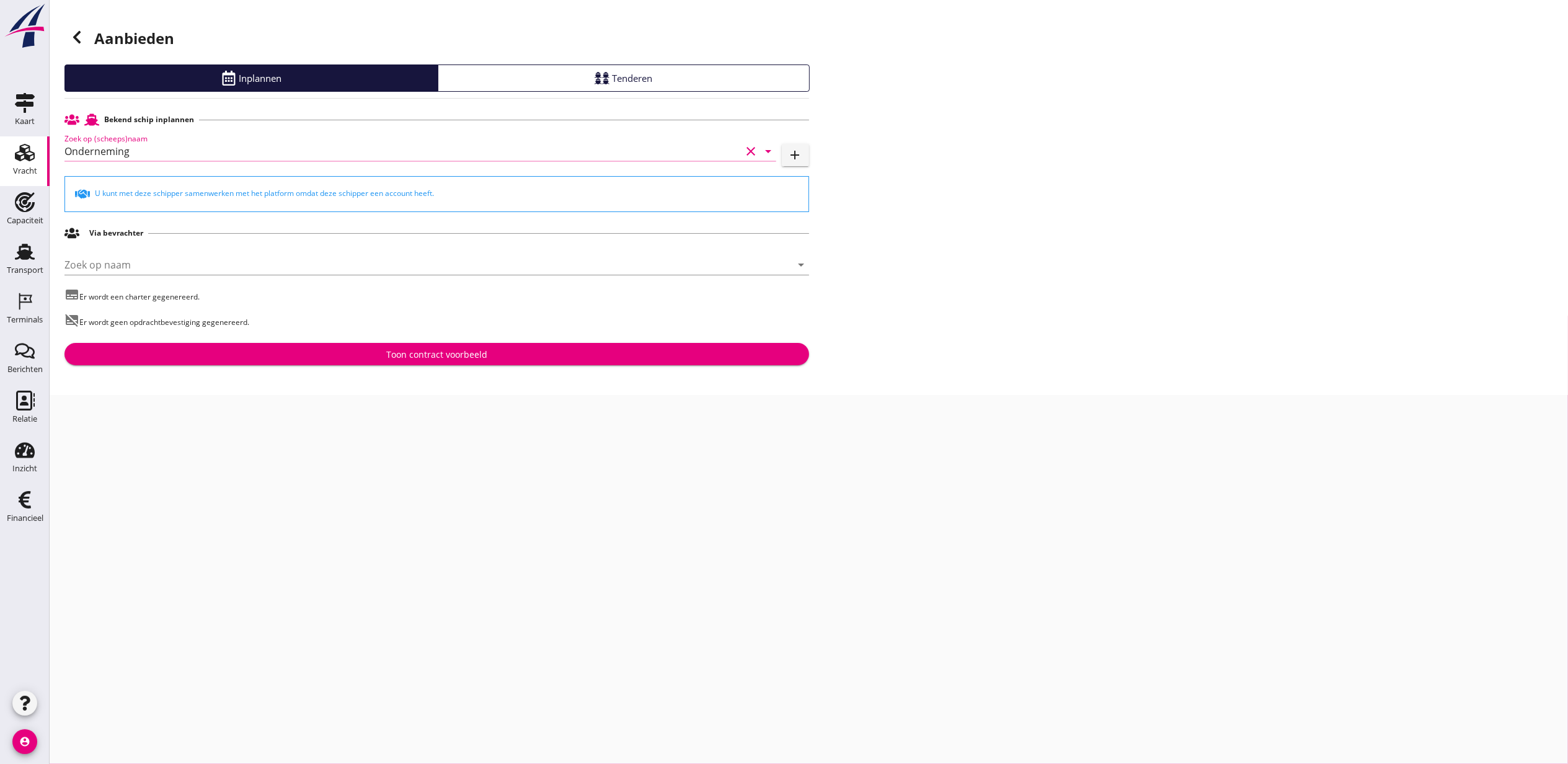
type input "Onderneming"
click at [415, 349] on div "Toon contract voorbeeld" at bounding box center [436, 354] width 101 height 13
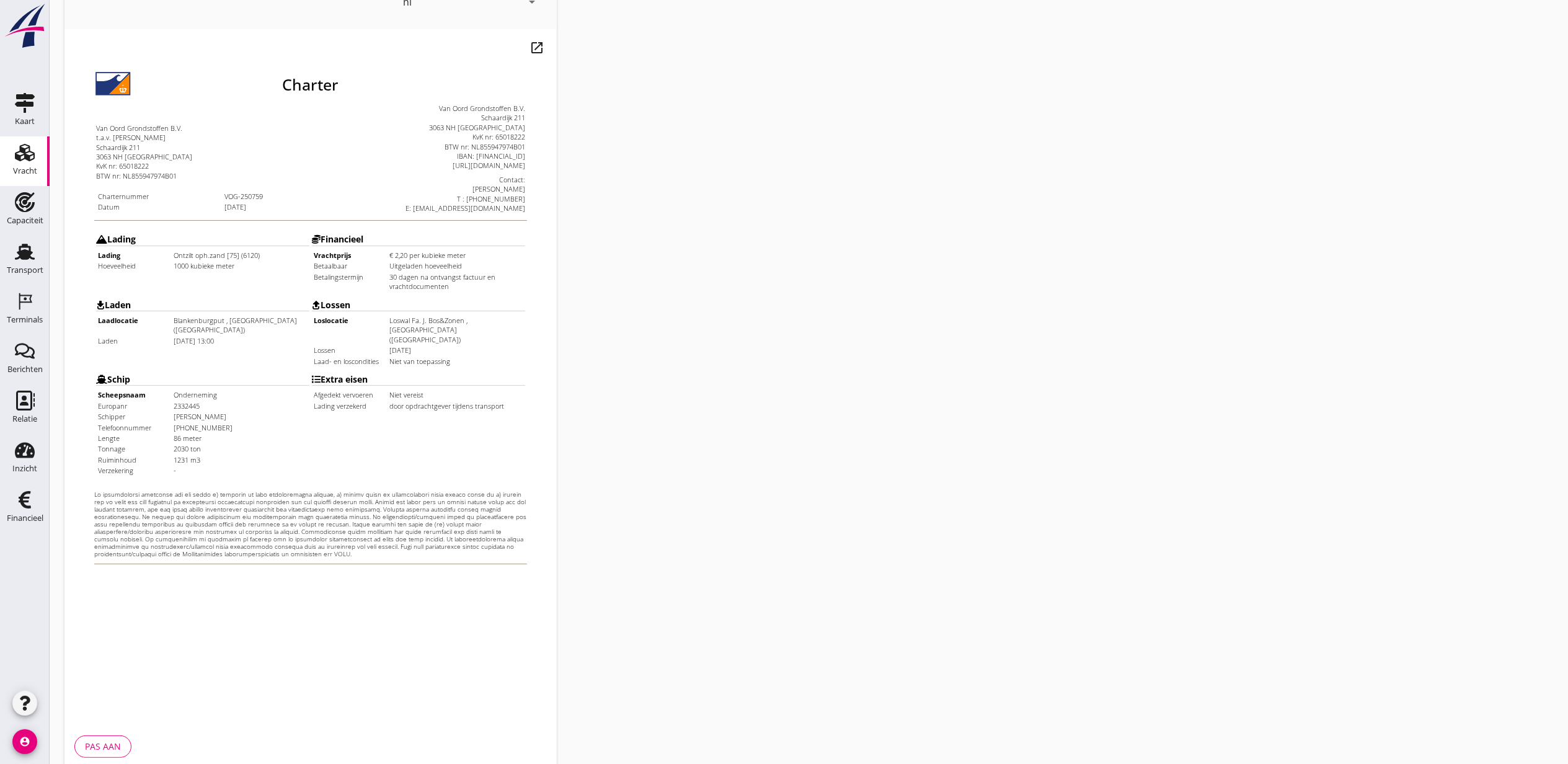
scroll to position [154, 0]
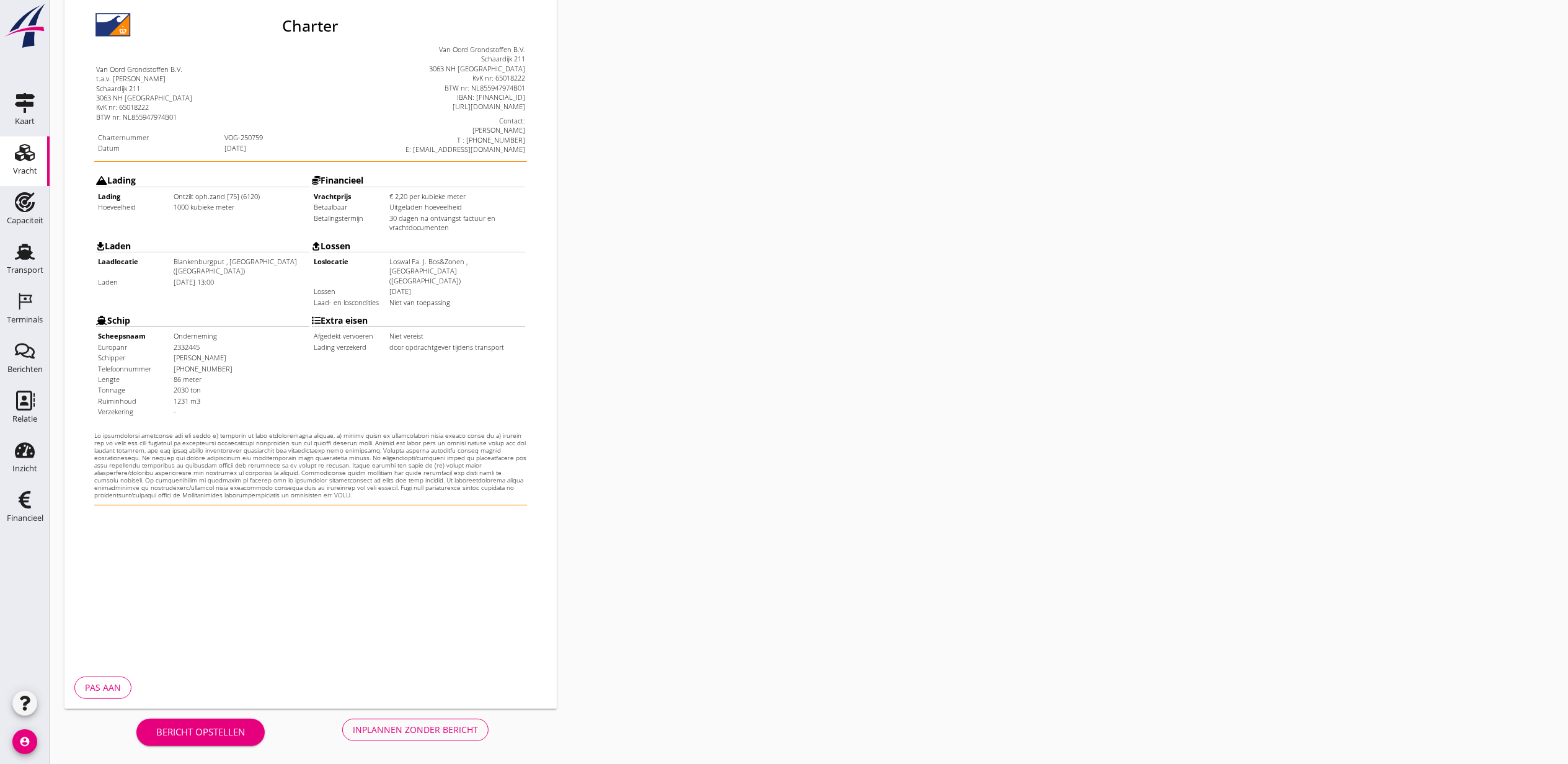
click at [364, 716] on div "Bericht opstellen Inplannen zonder bericht" at bounding box center [313, 729] width 496 height 41
click at [370, 722] on button "Inplannen zonder bericht" at bounding box center [415, 729] width 146 height 22
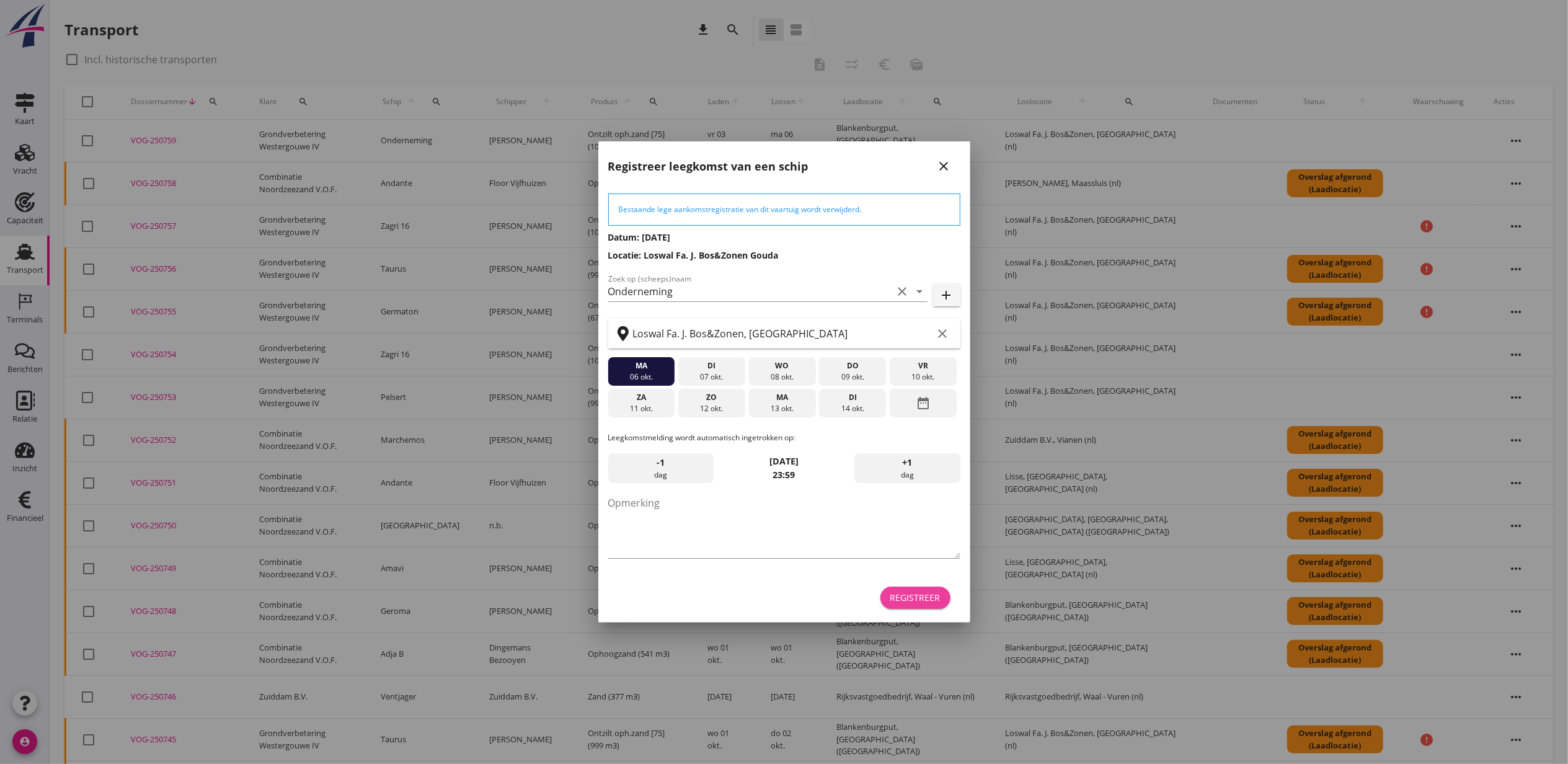
click at [911, 596] on div "Registreer" at bounding box center [916, 597] width 50 height 13
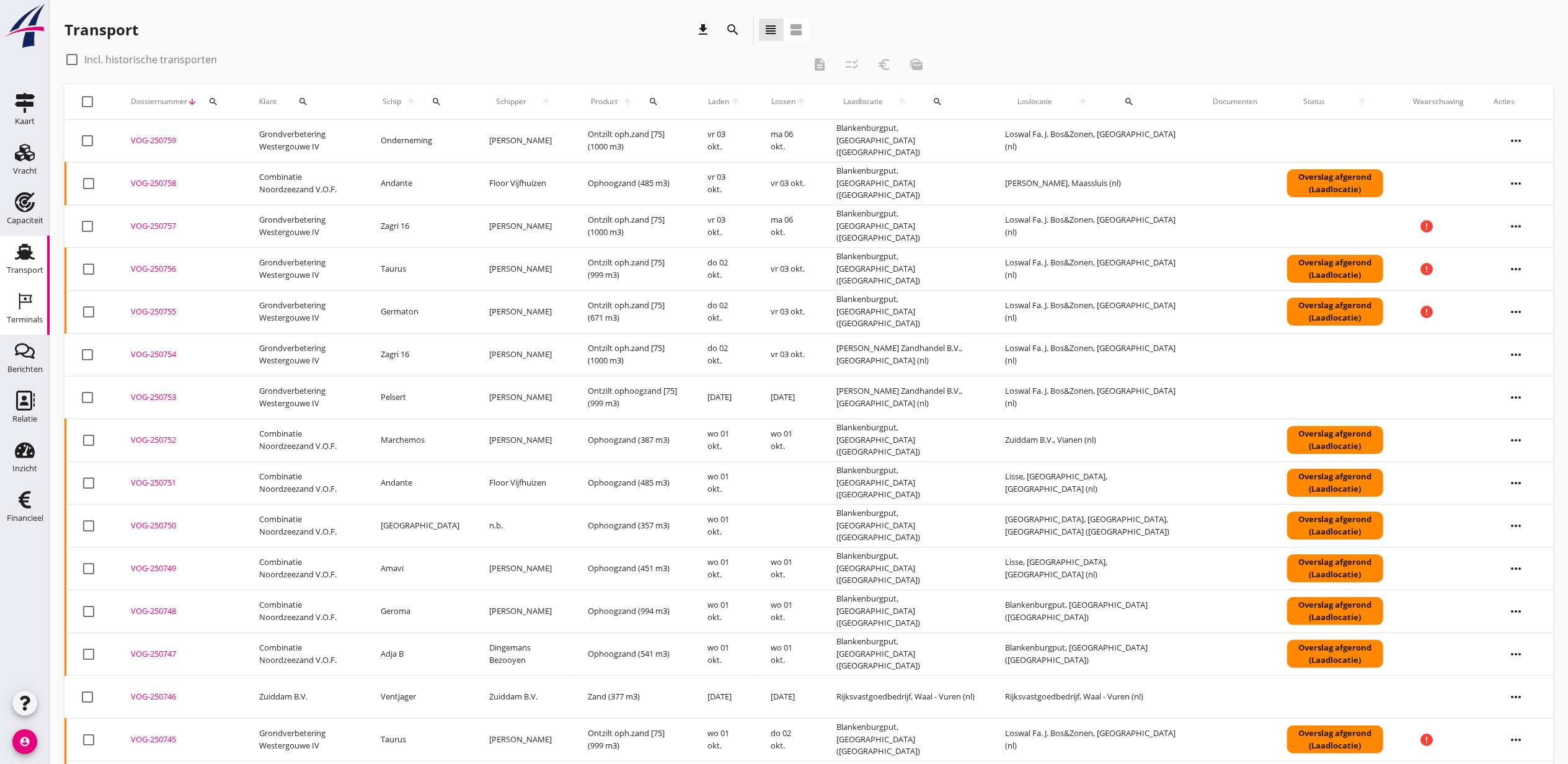
click at [33, 308] on icon "Terminals" at bounding box center [24, 301] width 20 height 20
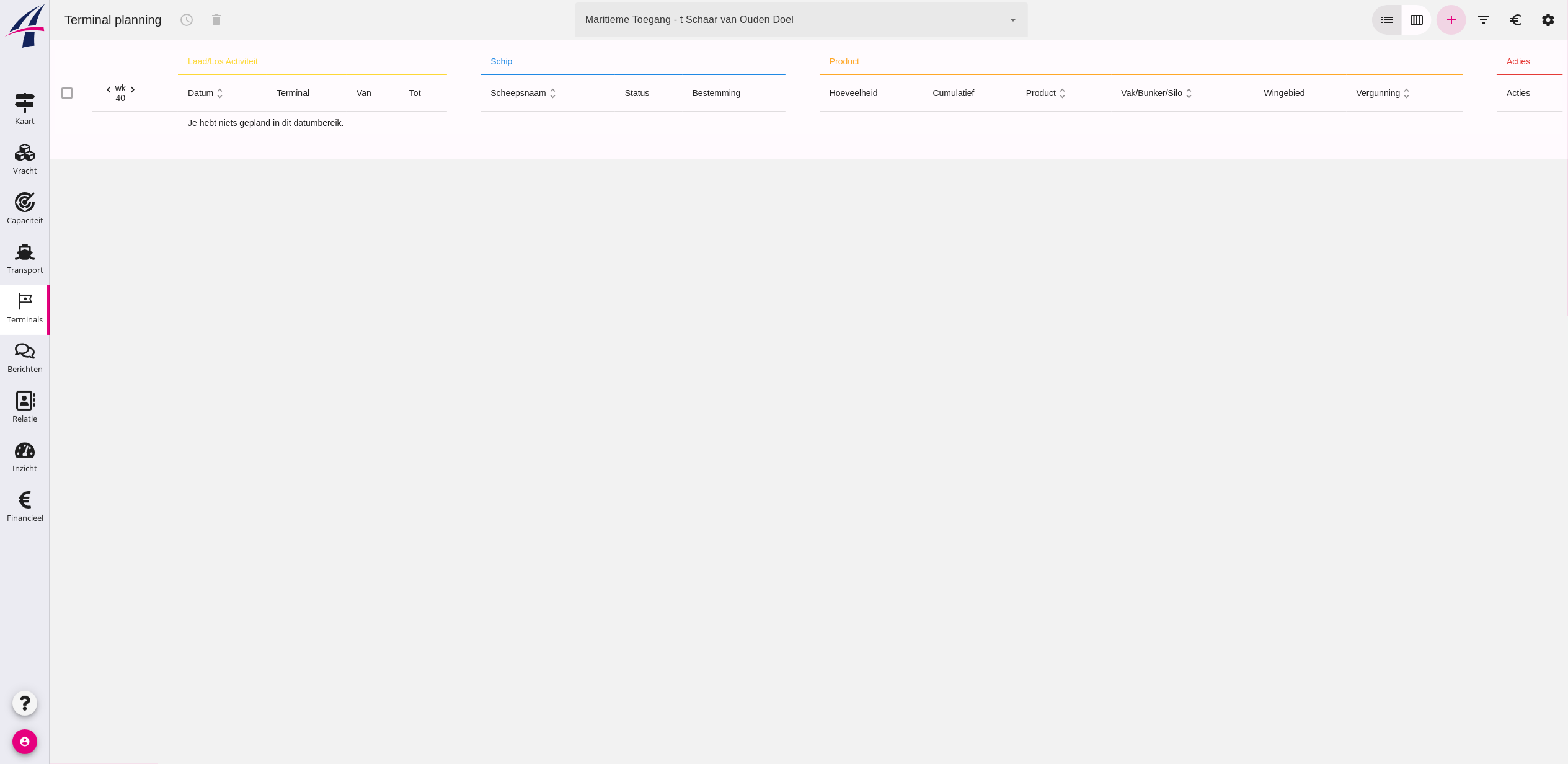
click at [943, 39] on div "Terminal planning schedule delete terminal Maritieme Toegang - t Schaar van Oud…" at bounding box center [807, 20] width 1508 height 39
click at [939, 23] on div "Maritieme Toegang - t Schaar van Ouden Doel 453b08e2-5afb-49e8-a076-b9bc6000f457" at bounding box center [788, 20] width 428 height 35
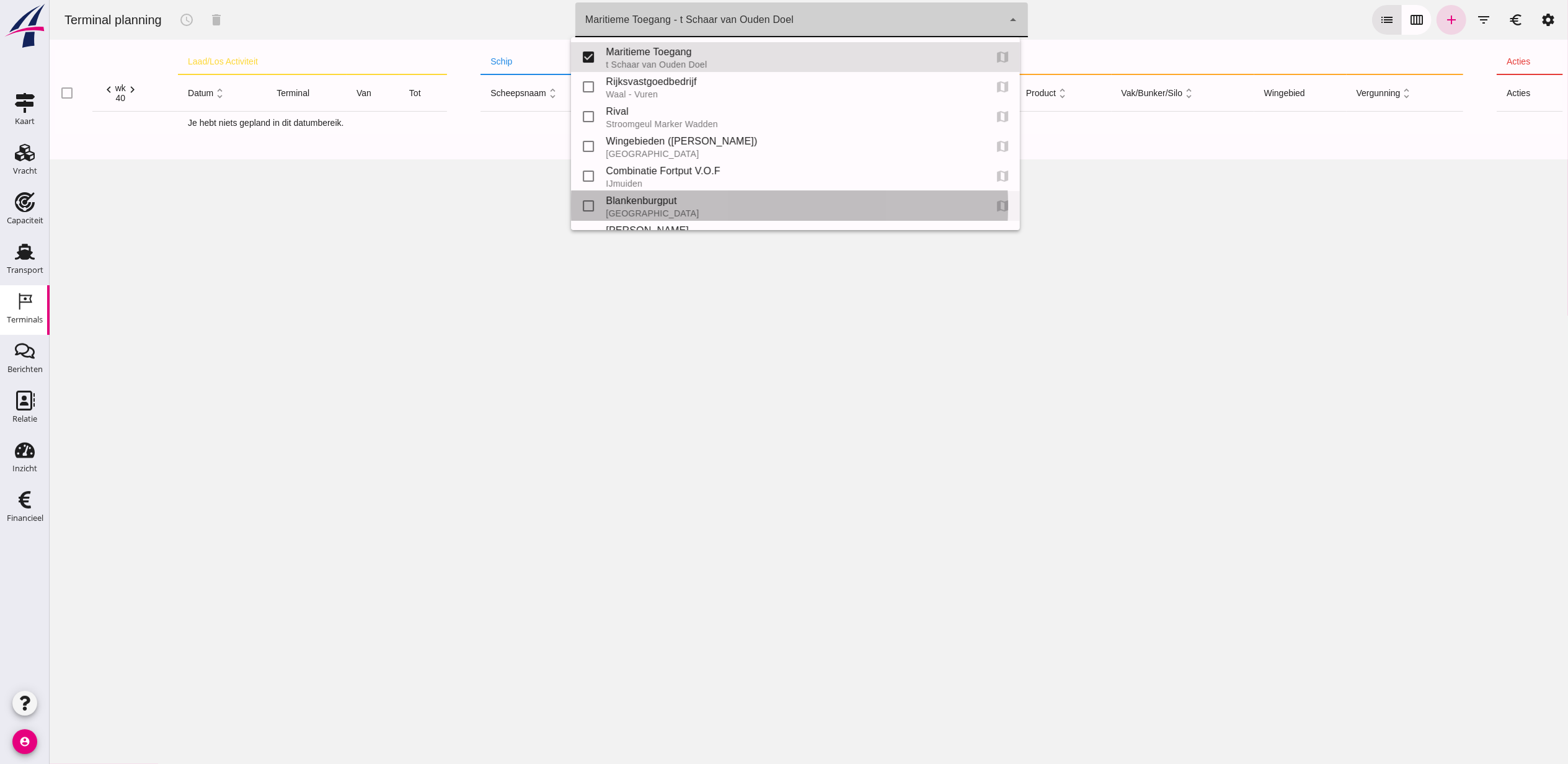
click at [675, 192] on div "check_box_outline_blank Blankenburgput Rotterdam map" at bounding box center [795, 206] width 449 height 30
type input "e6c78bfd-e3f1-4bb9-b01e-b37ce3668b52"
checkbox input "false"
checkbox input "true"
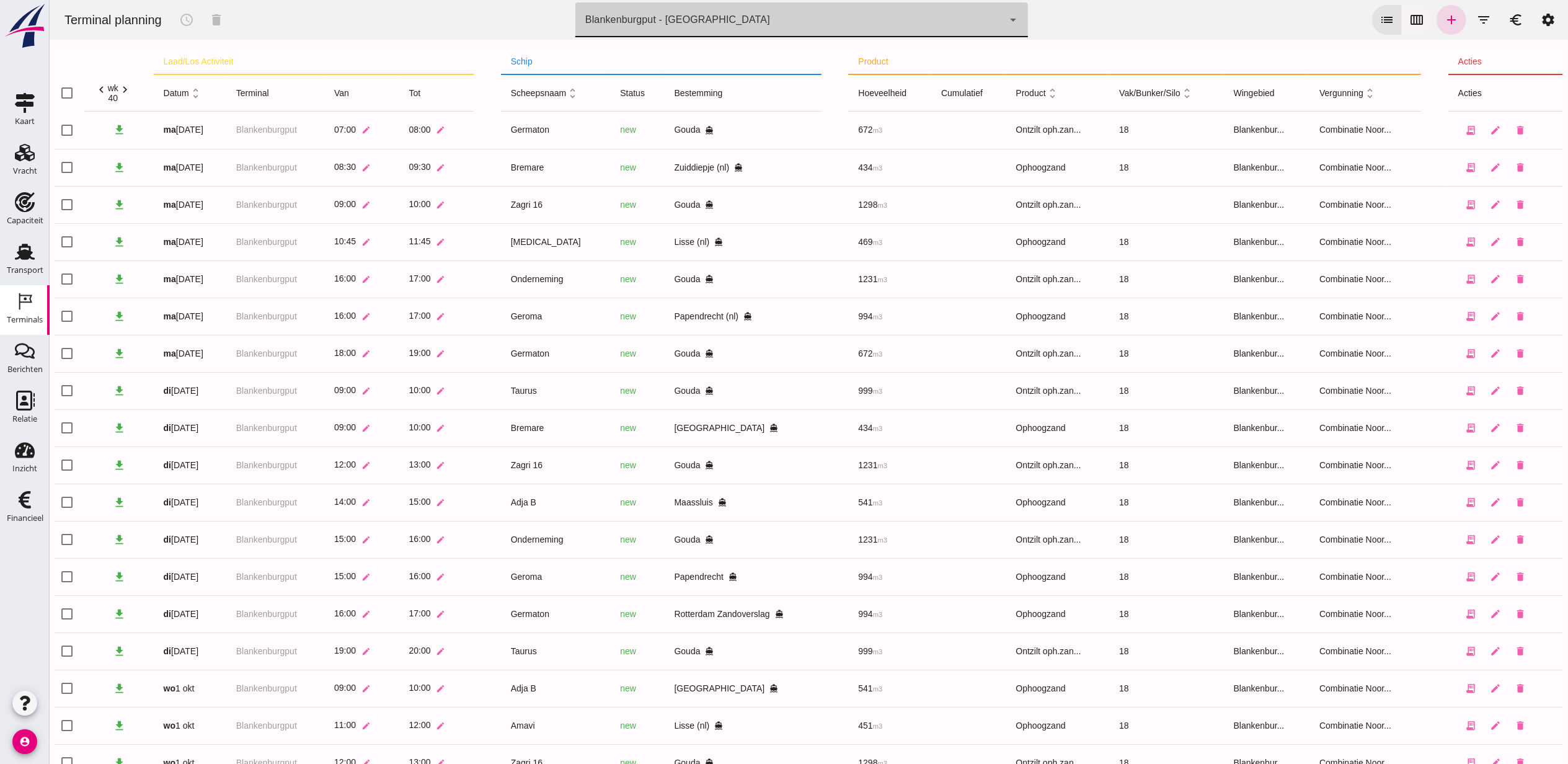
click at [1409, 16] on icon "calendar_view_week" at bounding box center [1416, 20] width 15 height 15
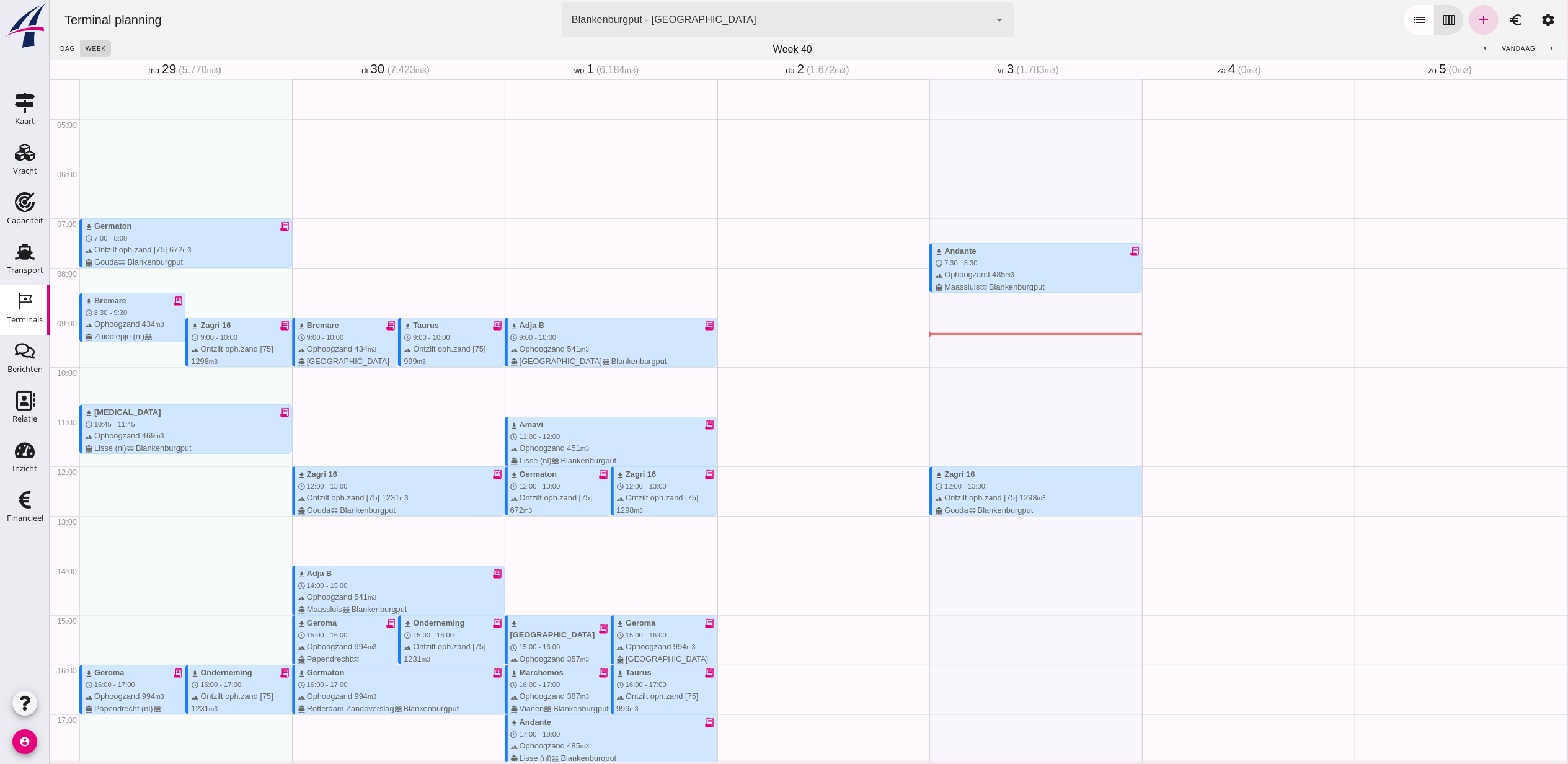
scroll to position [177, 0]
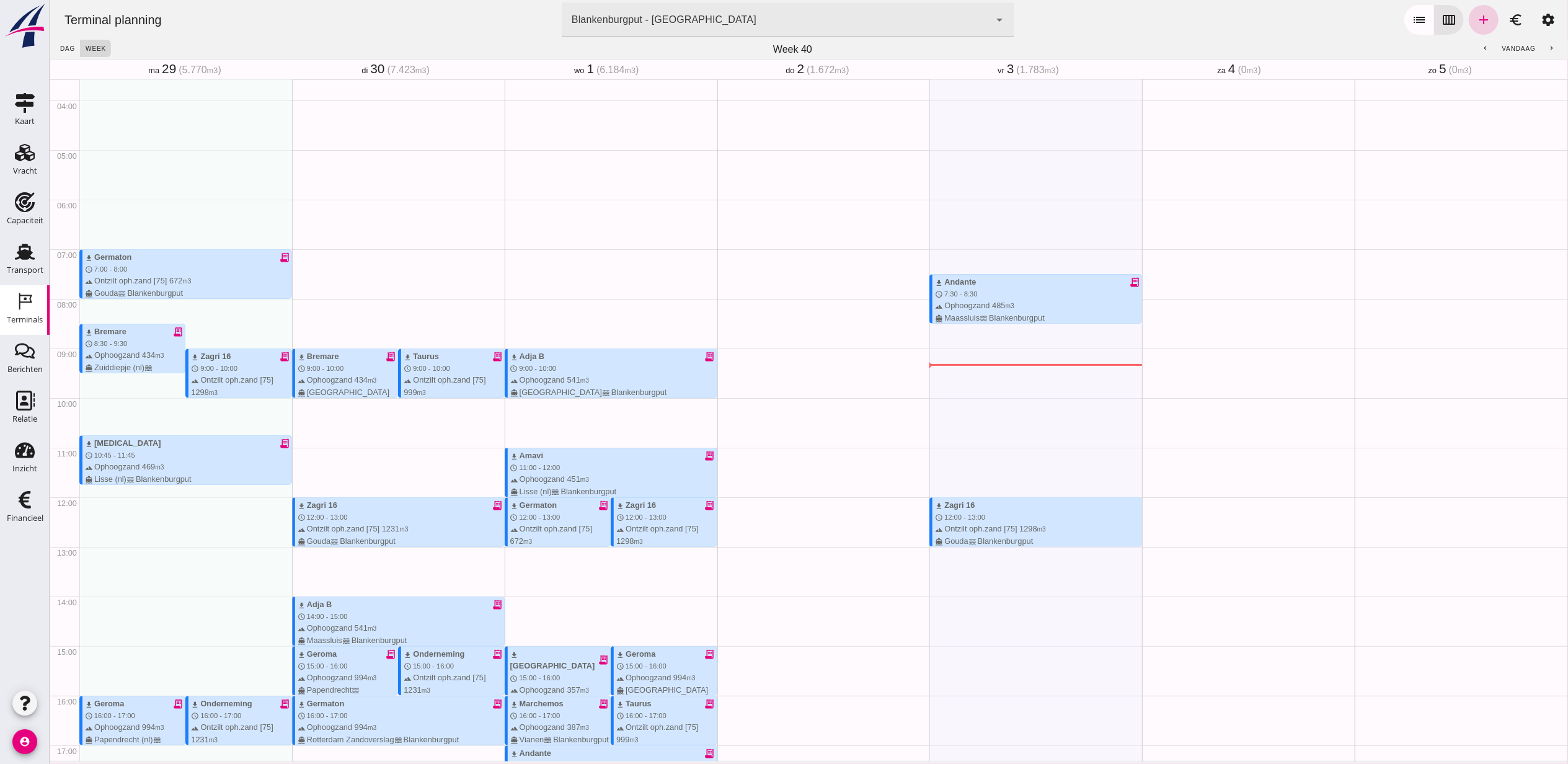
click at [1468, 28] on link "add" at bounding box center [1483, 20] width 30 height 30
type input "Combinatie Noordzeezand V.O.F."
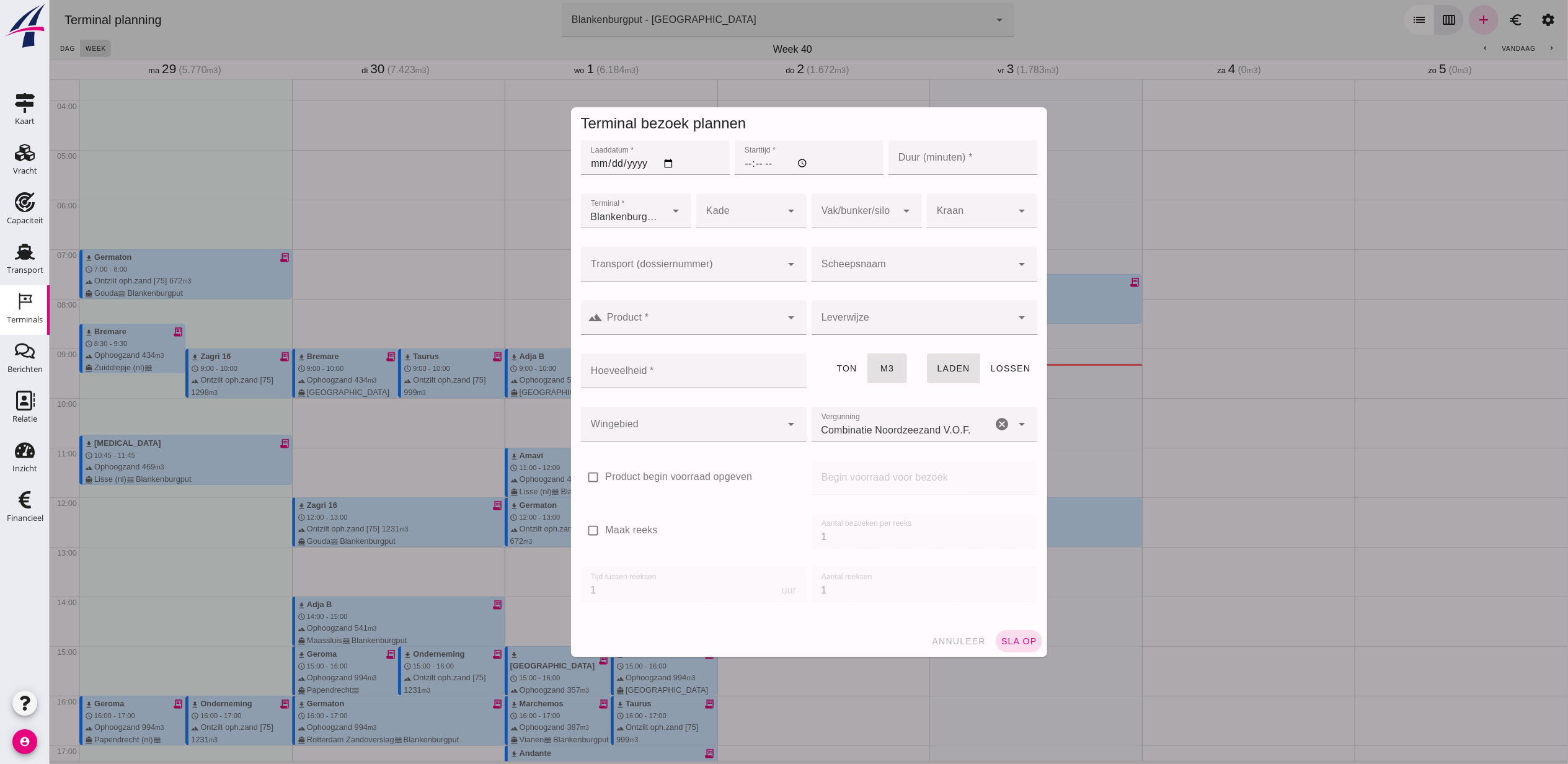
click at [667, 165] on input "Laaddatum *" at bounding box center [655, 157] width 149 height 35
type input "[DATE]"
click at [735, 161] on input "Starttijd *" at bounding box center [808, 157] width 149 height 35
type input "13:00"
type input "60"
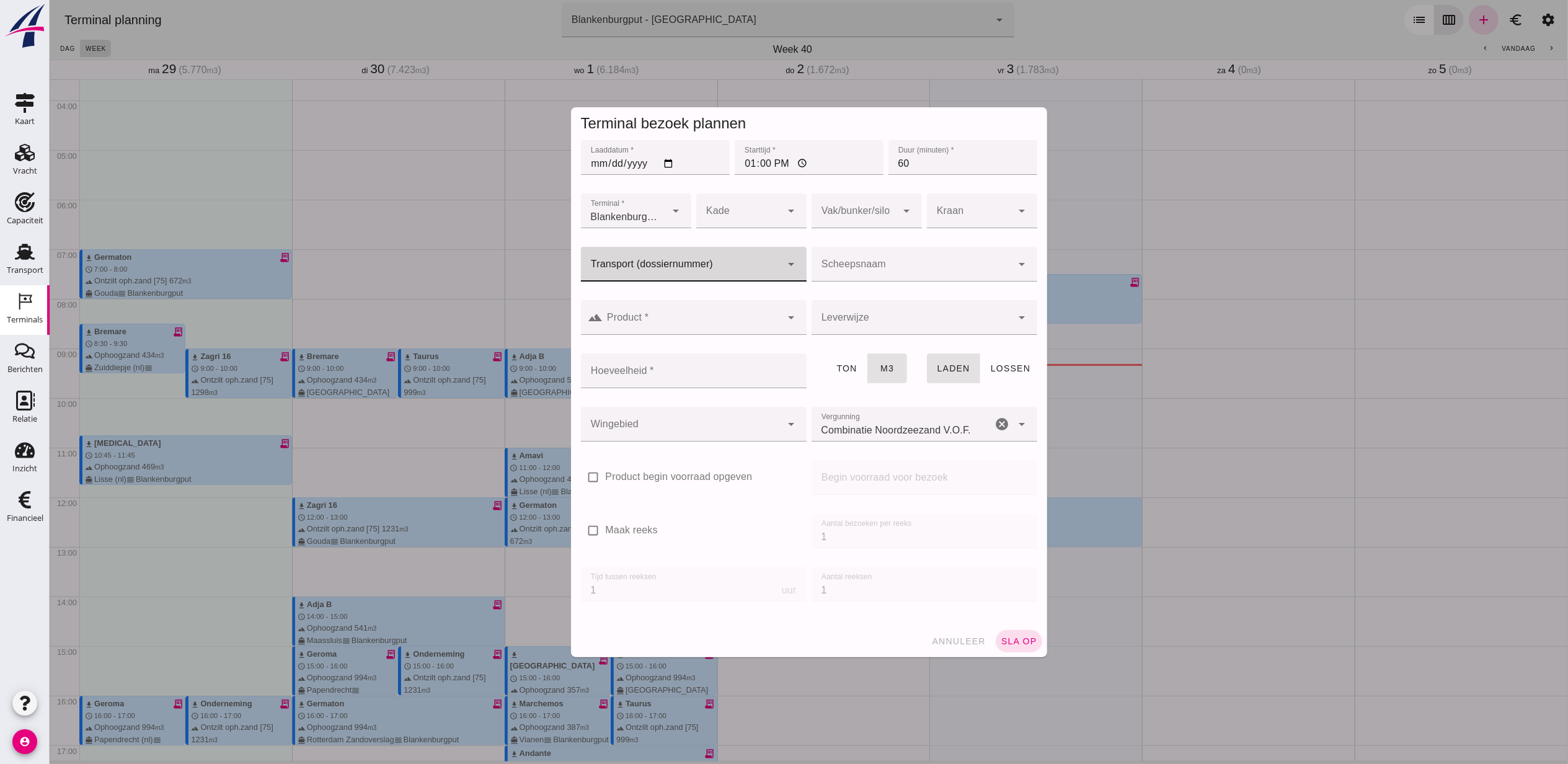
click at [722, 257] on div at bounding box center [681, 264] width 201 height 35
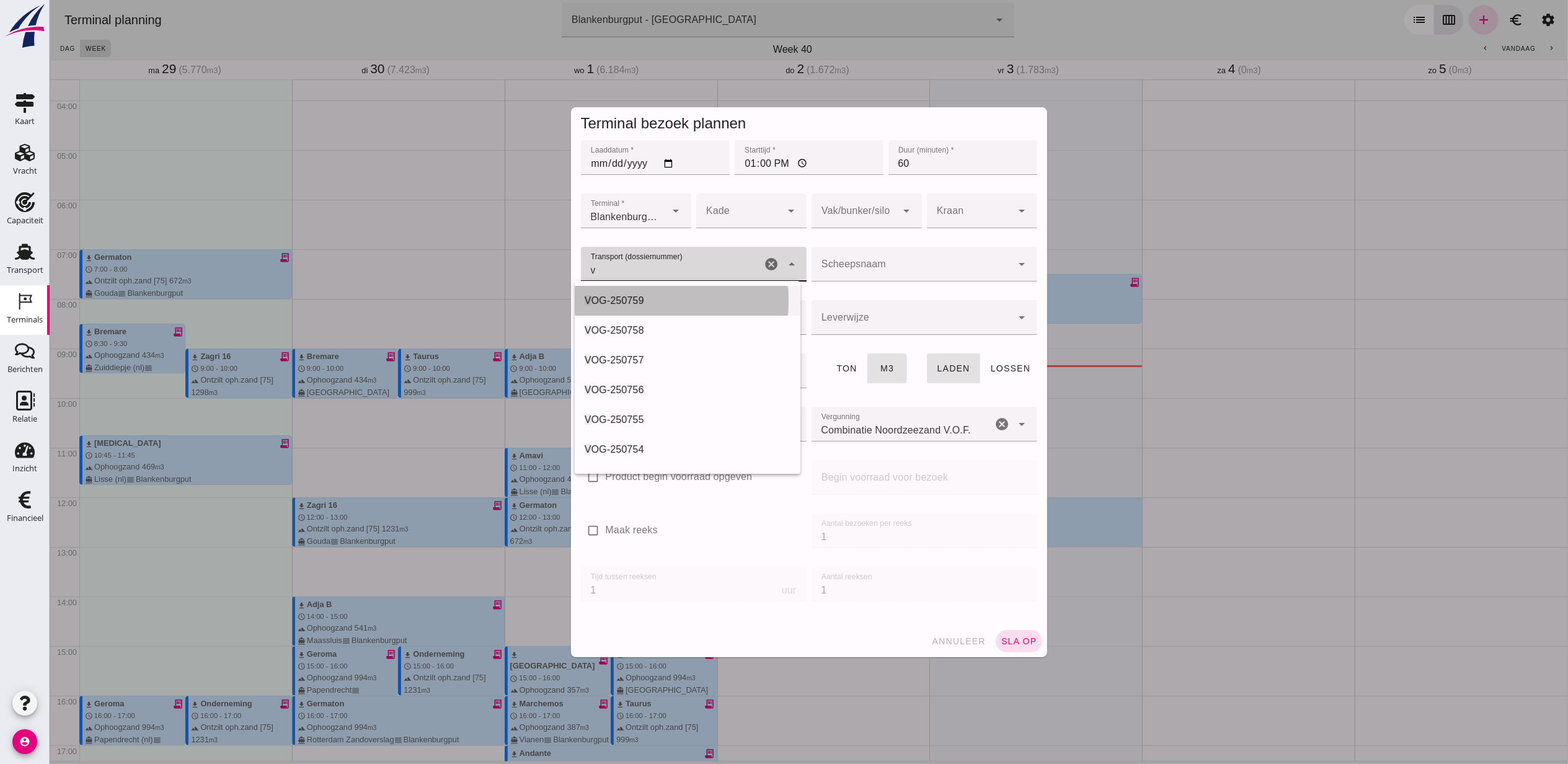
click at [654, 296] on div "V OG-250759" at bounding box center [686, 300] width 206 height 15
type input "VOG-250759"
type input "franco_on_shore"
type input "1231"
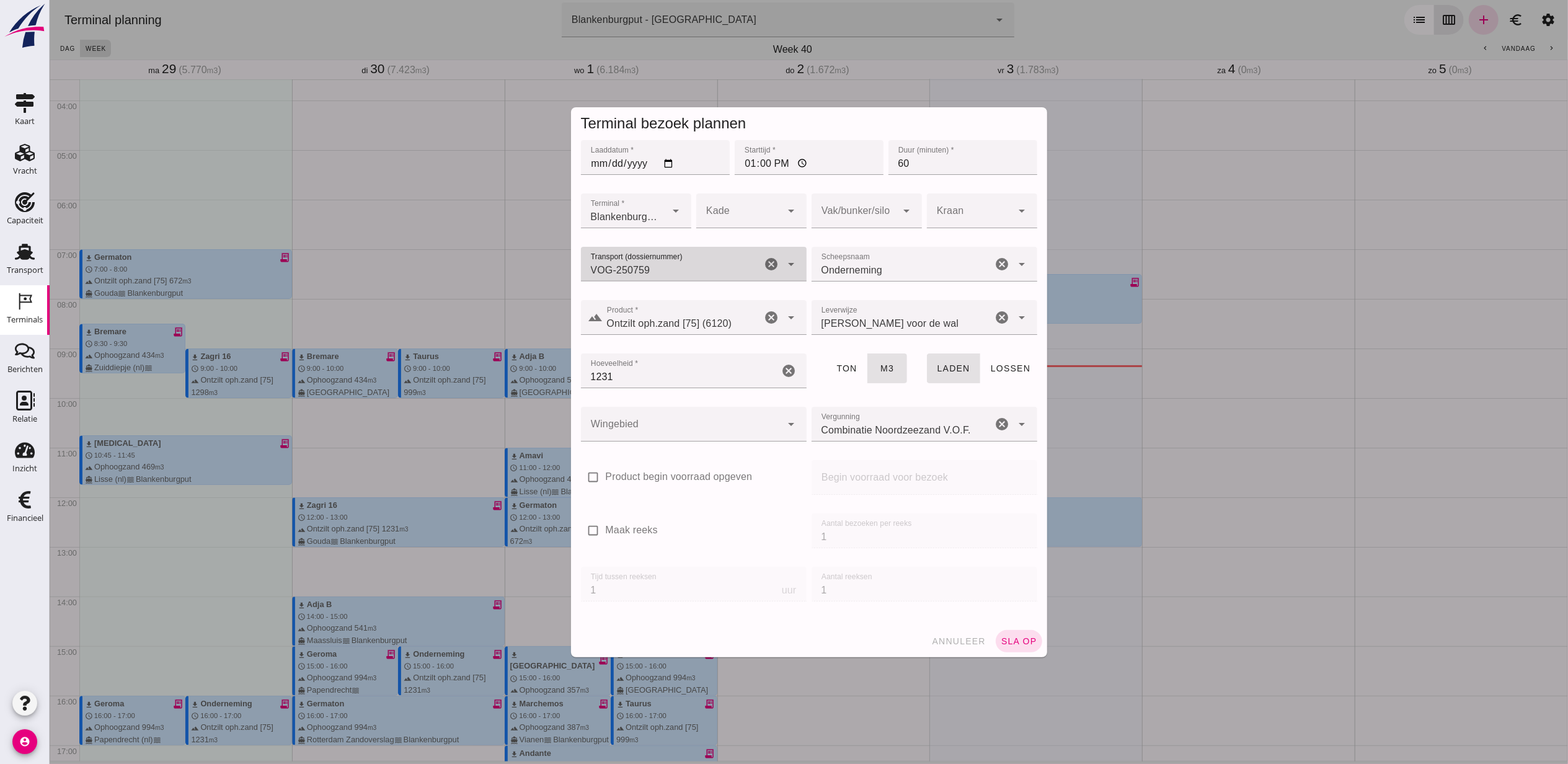
type input "VOG-250759"
click at [848, 211] on div at bounding box center [854, 211] width 86 height 35
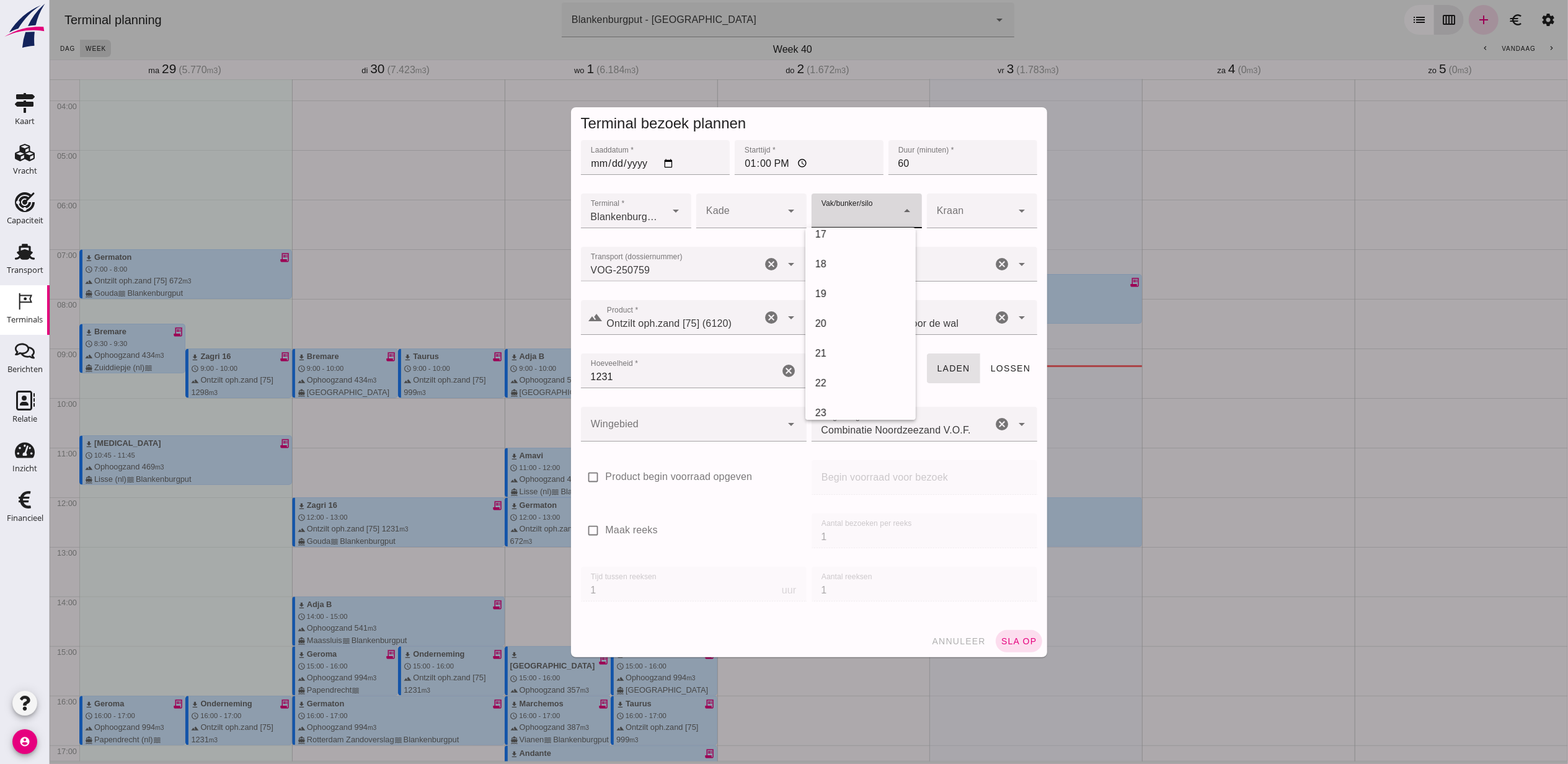
scroll to position [496, 0]
click at [843, 264] on div "18" at bounding box center [860, 258] width 110 height 30
type input "366"
click at [700, 432] on div at bounding box center [681, 423] width 201 height 35
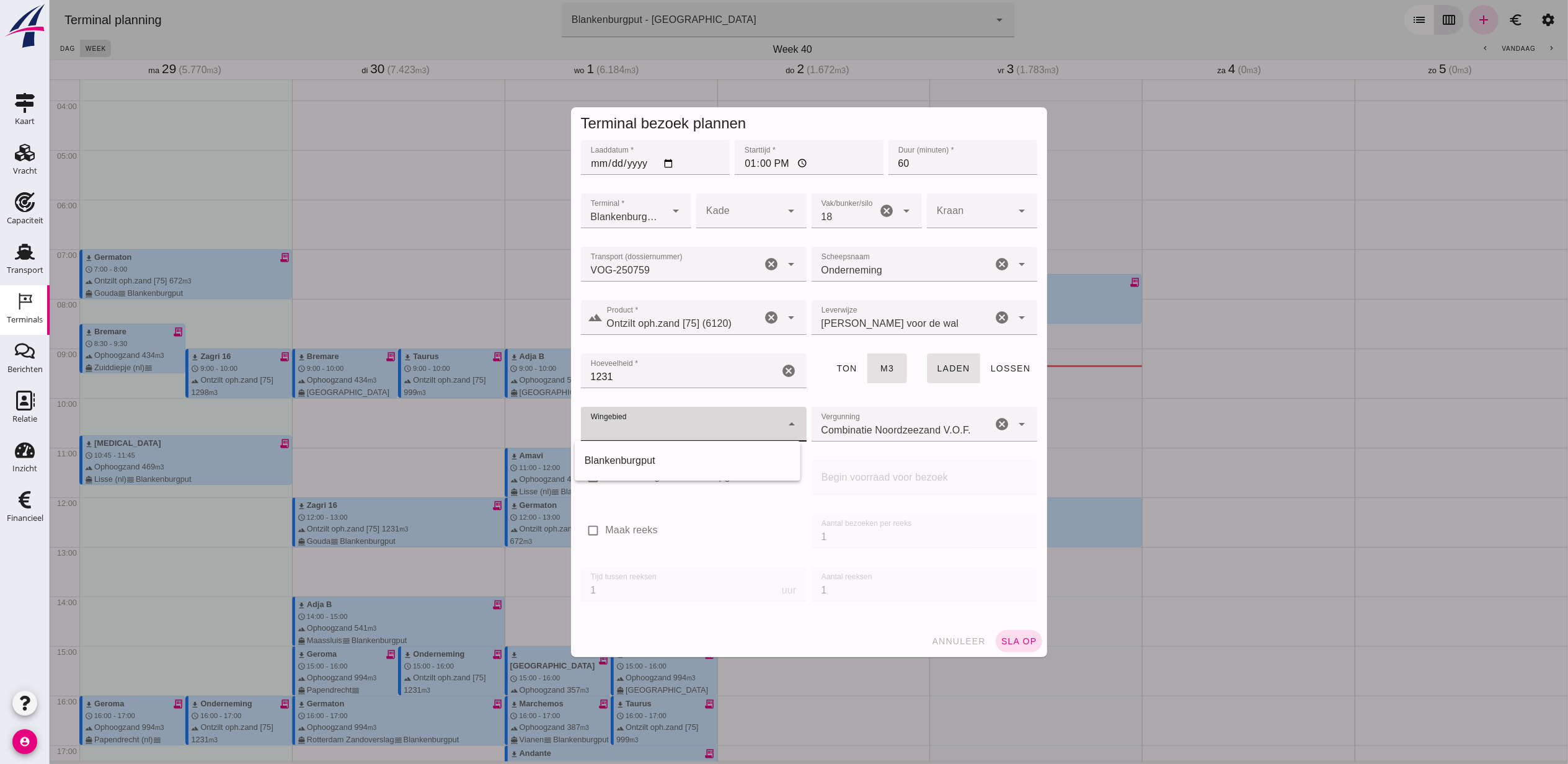
click at [684, 477] on div "Blankenburgput" at bounding box center [687, 461] width 226 height 39
click at [685, 465] on div "Blankenburgput" at bounding box center [686, 461] width 206 height 15
type input "333"
click at [998, 629] on div "annuleer sla op" at bounding box center [808, 640] width 476 height 32
click at [1005, 633] on button "sla op" at bounding box center [1018, 641] width 46 height 22
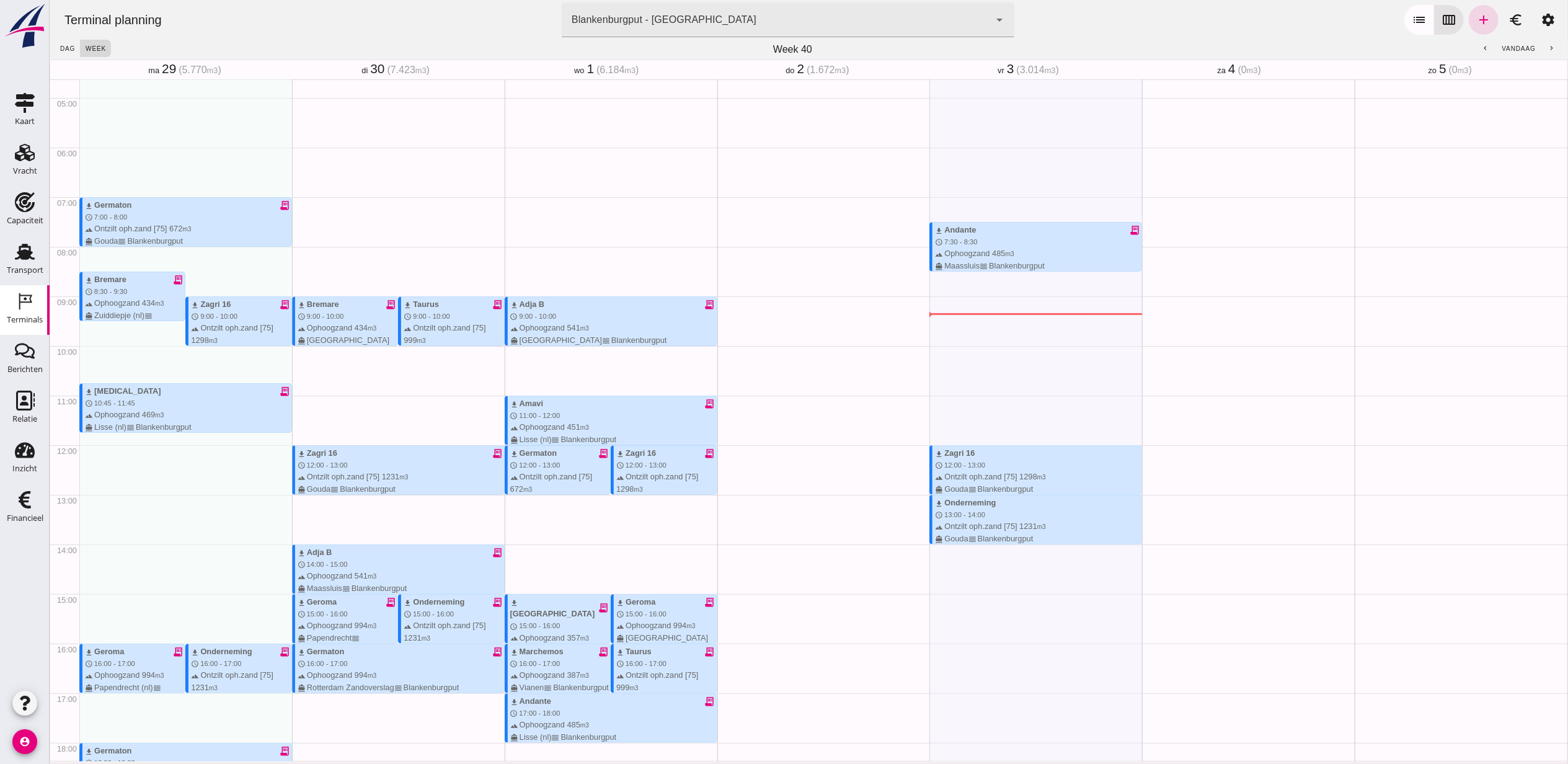
scroll to position [0, 0]
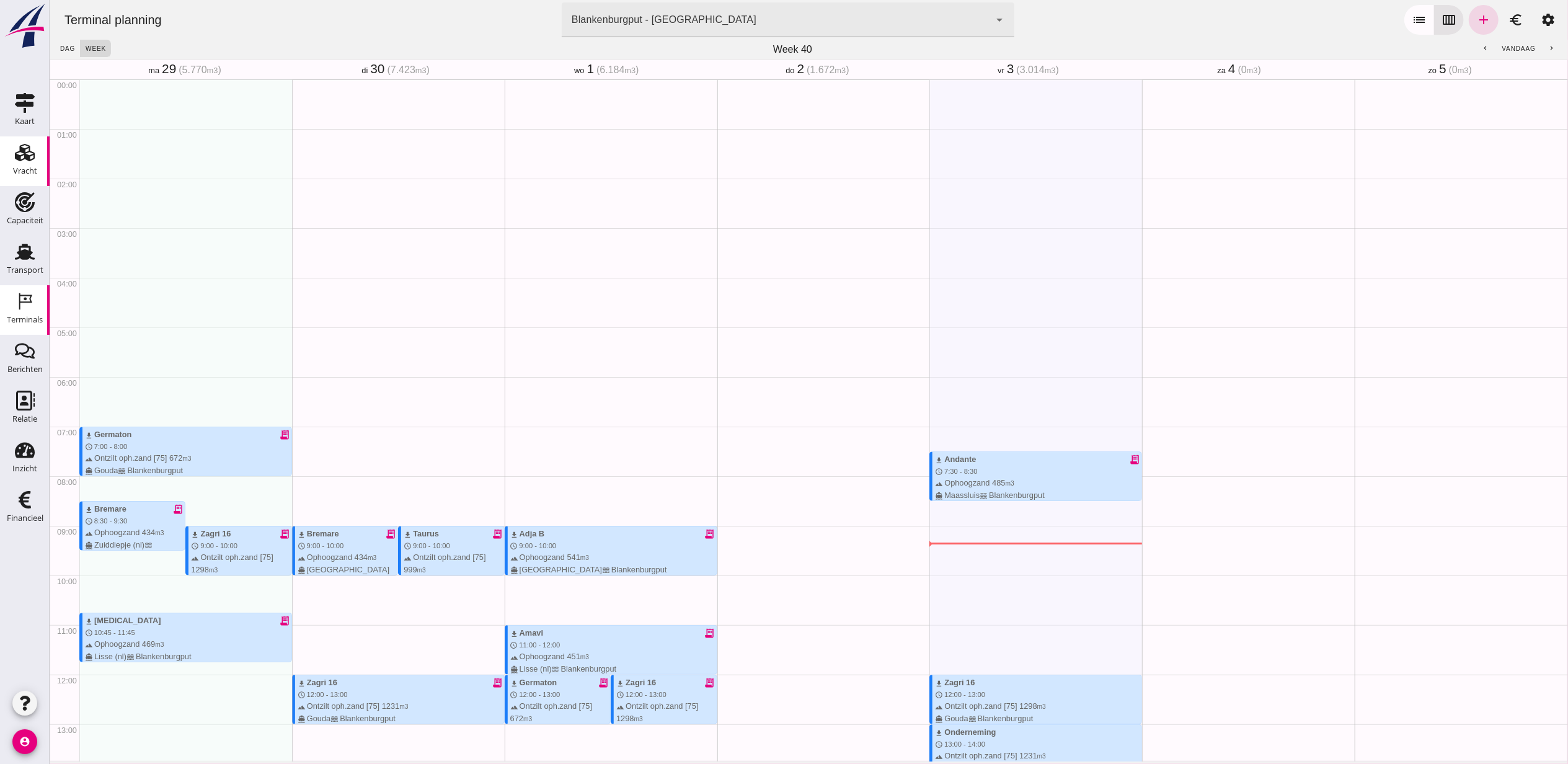
click at [18, 146] on icon "Vracht" at bounding box center [24, 152] width 20 height 20
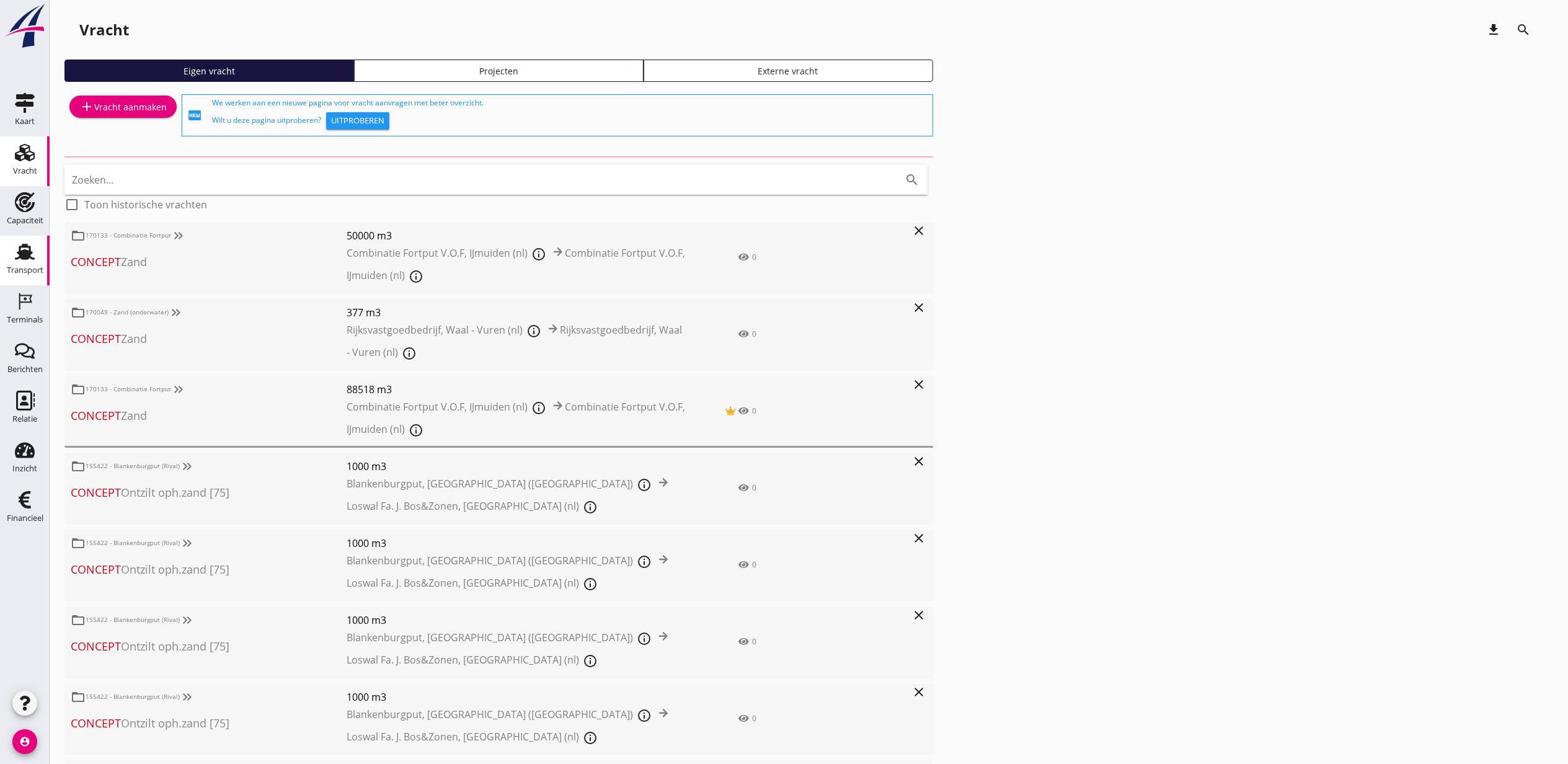
click at [27, 256] on use at bounding box center [24, 251] width 20 height 16
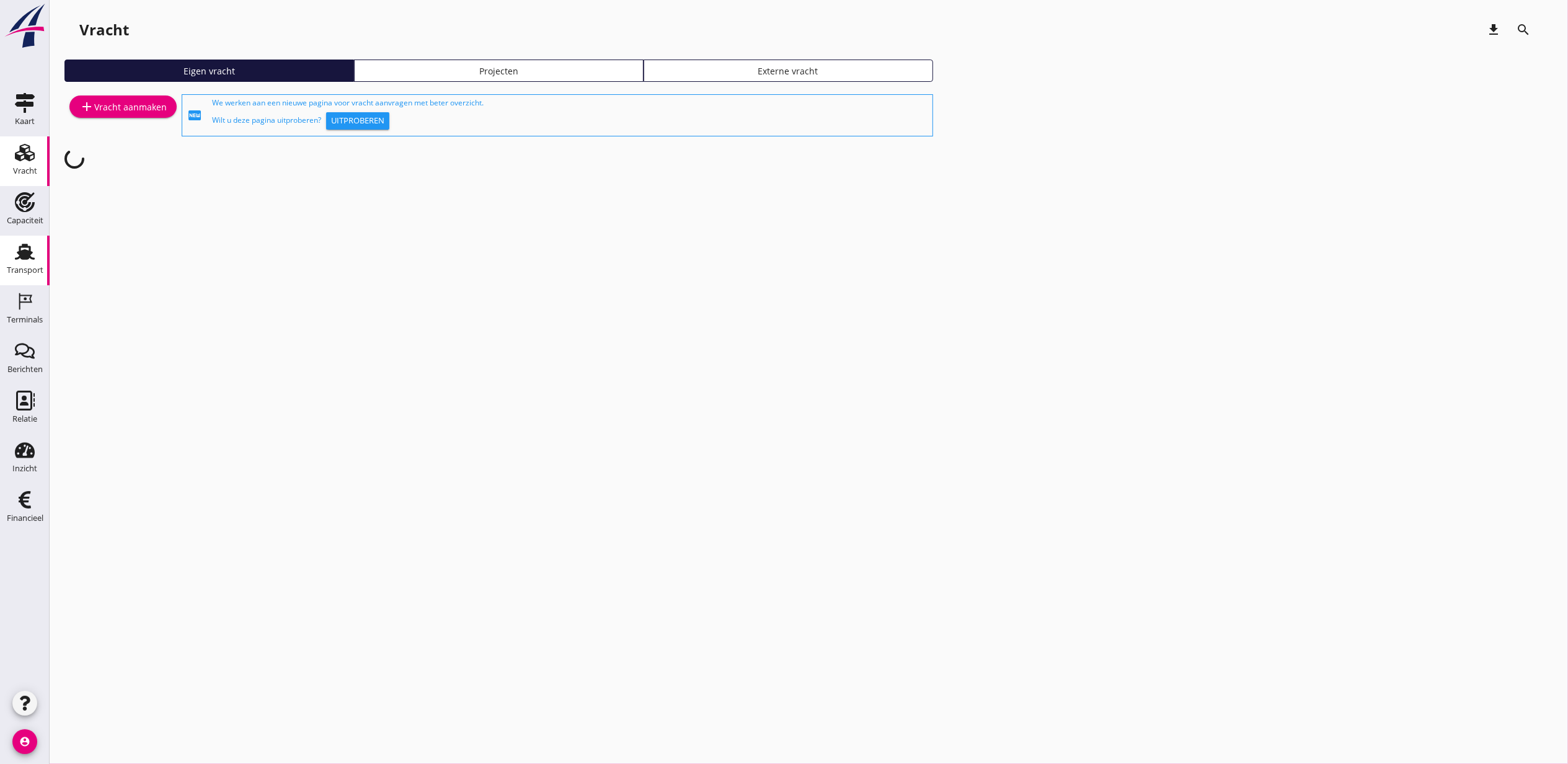
click at [20, 251] on use at bounding box center [24, 251] width 20 height 16
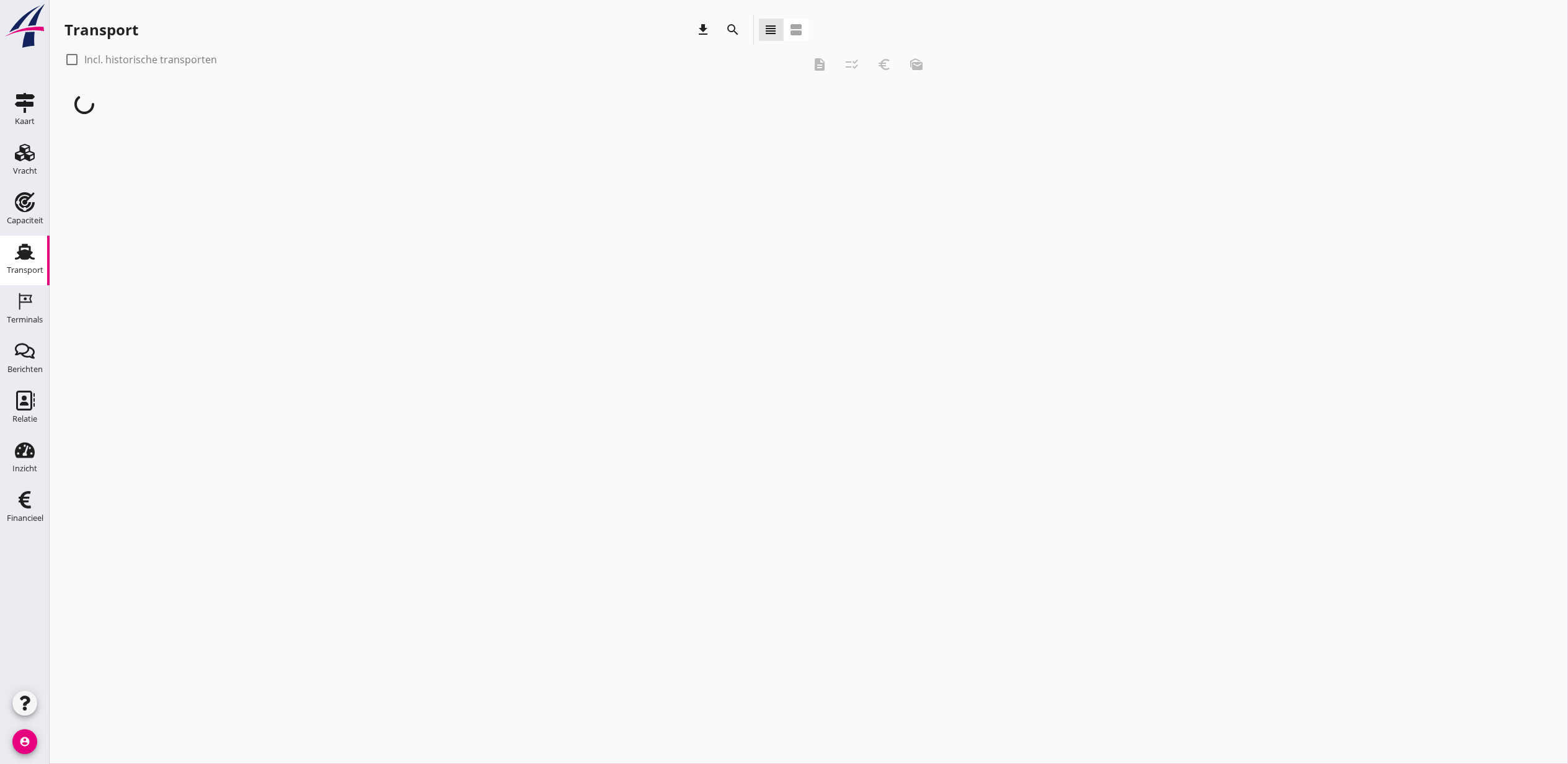
click at [170, 60] on label "Incl. historische transporten" at bounding box center [150, 59] width 133 height 12
checkbox input "true"
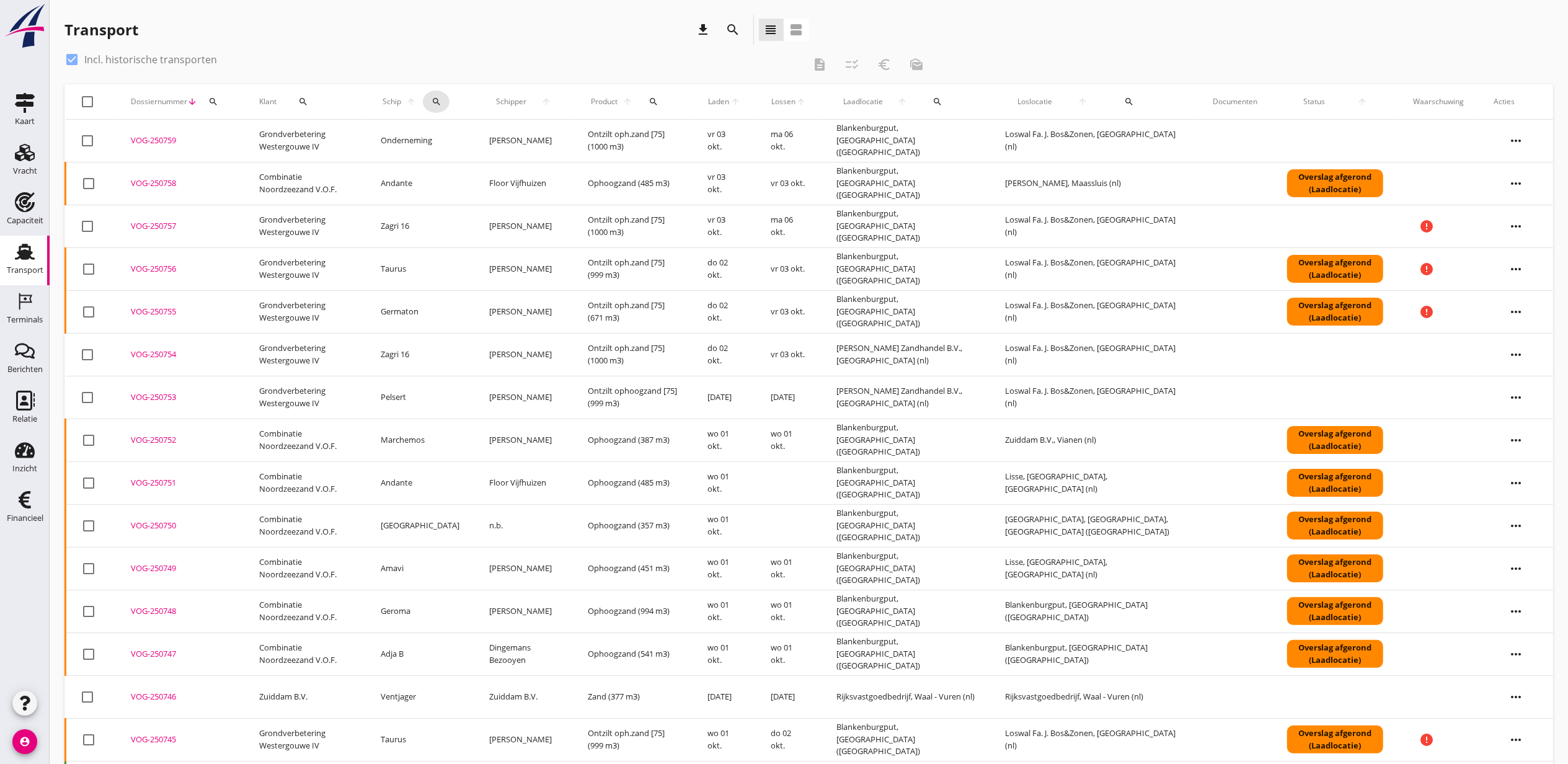
drag, startPoint x: 436, startPoint y: 105, endPoint x: 472, endPoint y: 120, distance: 39.0
click at [436, 105] on icon "search" at bounding box center [436, 101] width 10 height 10
click at [492, 139] on input "Zoek op (scheeps)naam" at bounding box center [497, 137] width 129 height 20
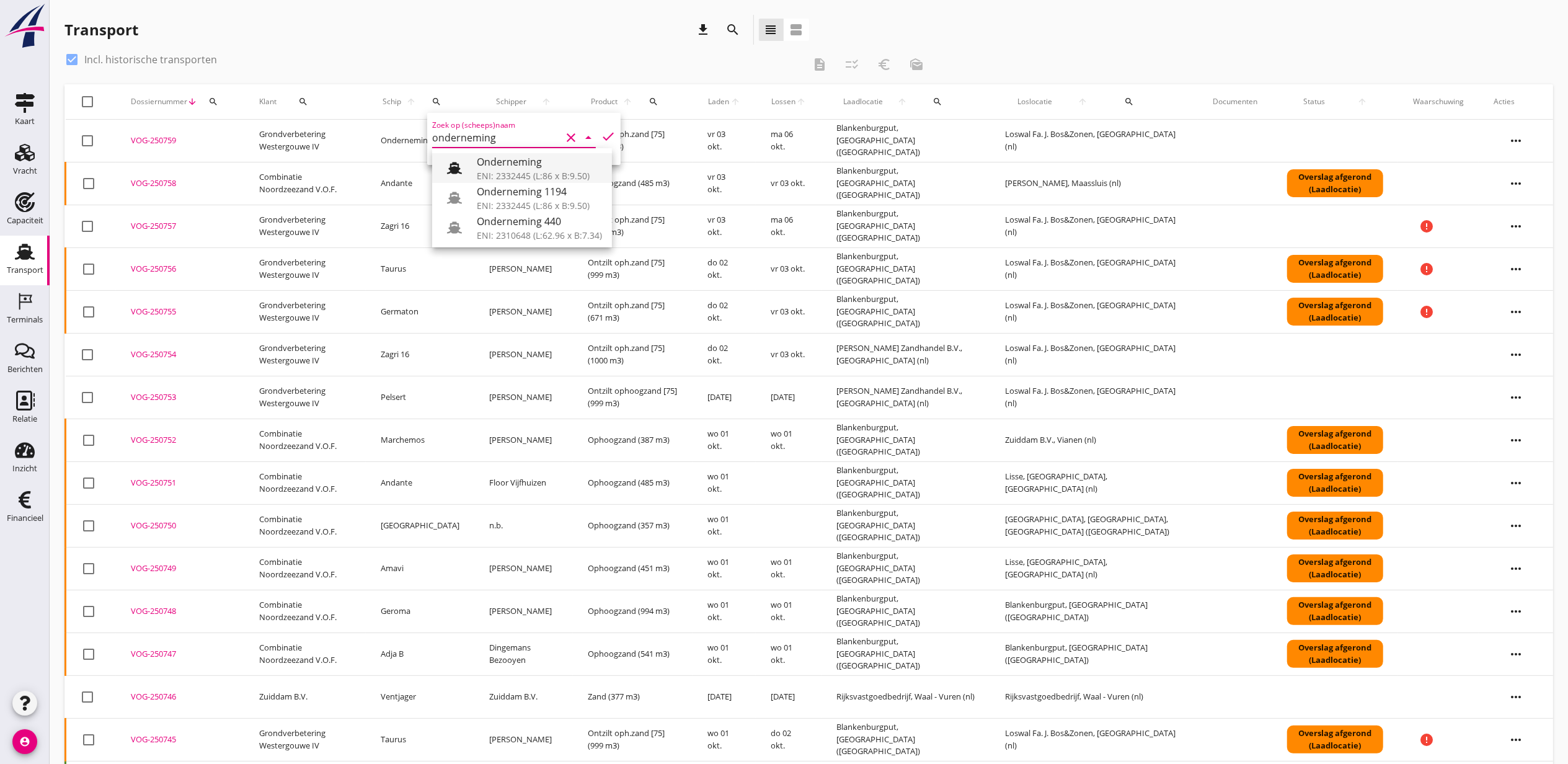
click at [554, 171] on div "ENI: 2332445 (L:86 x B:9.50)" at bounding box center [539, 175] width 125 height 13
click at [601, 139] on icon "check" at bounding box center [608, 137] width 15 height 15
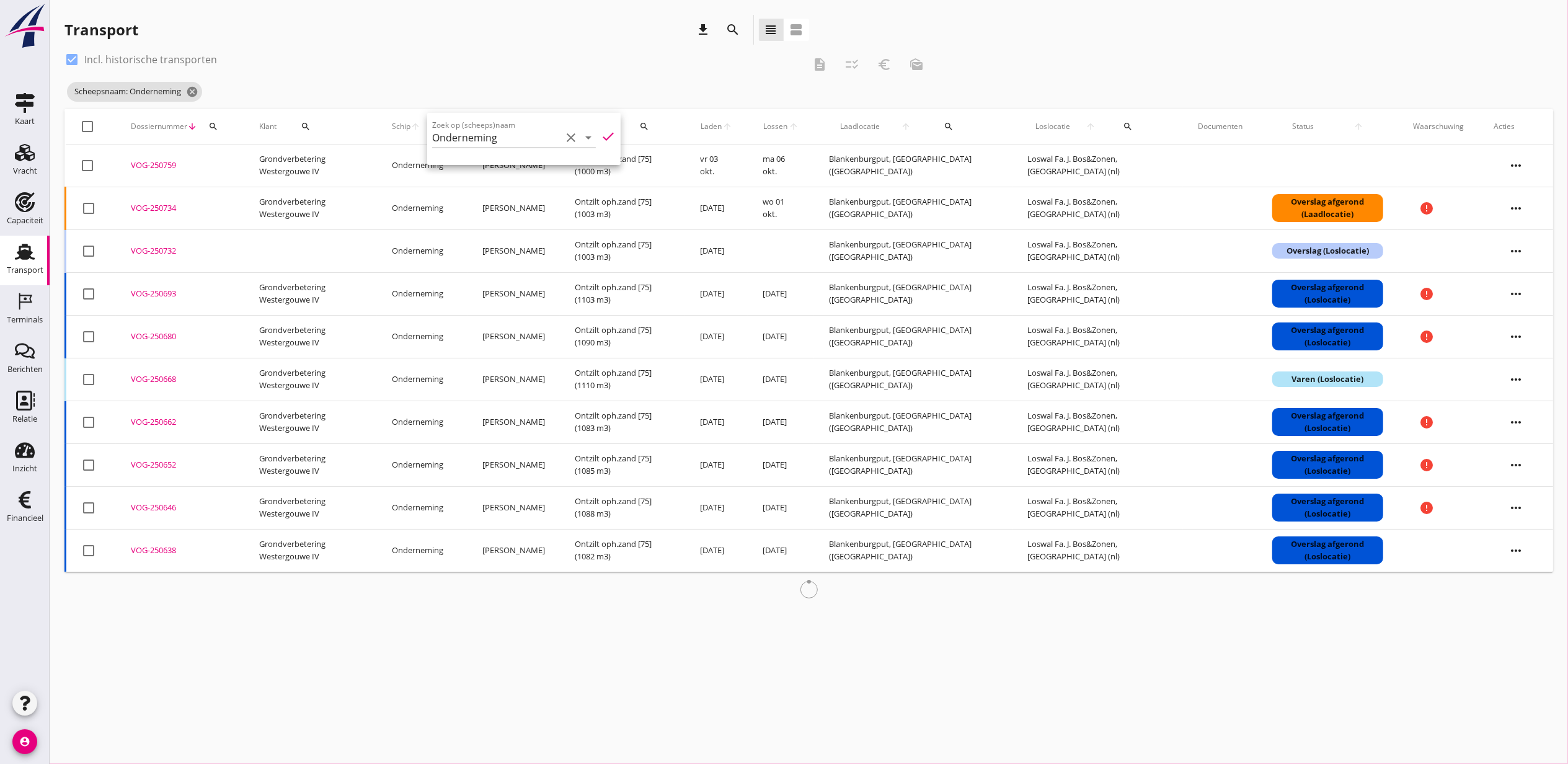
click at [410, 47] on div "Transport download search view_headline view_agenda" at bounding box center [437, 32] width 745 height 35
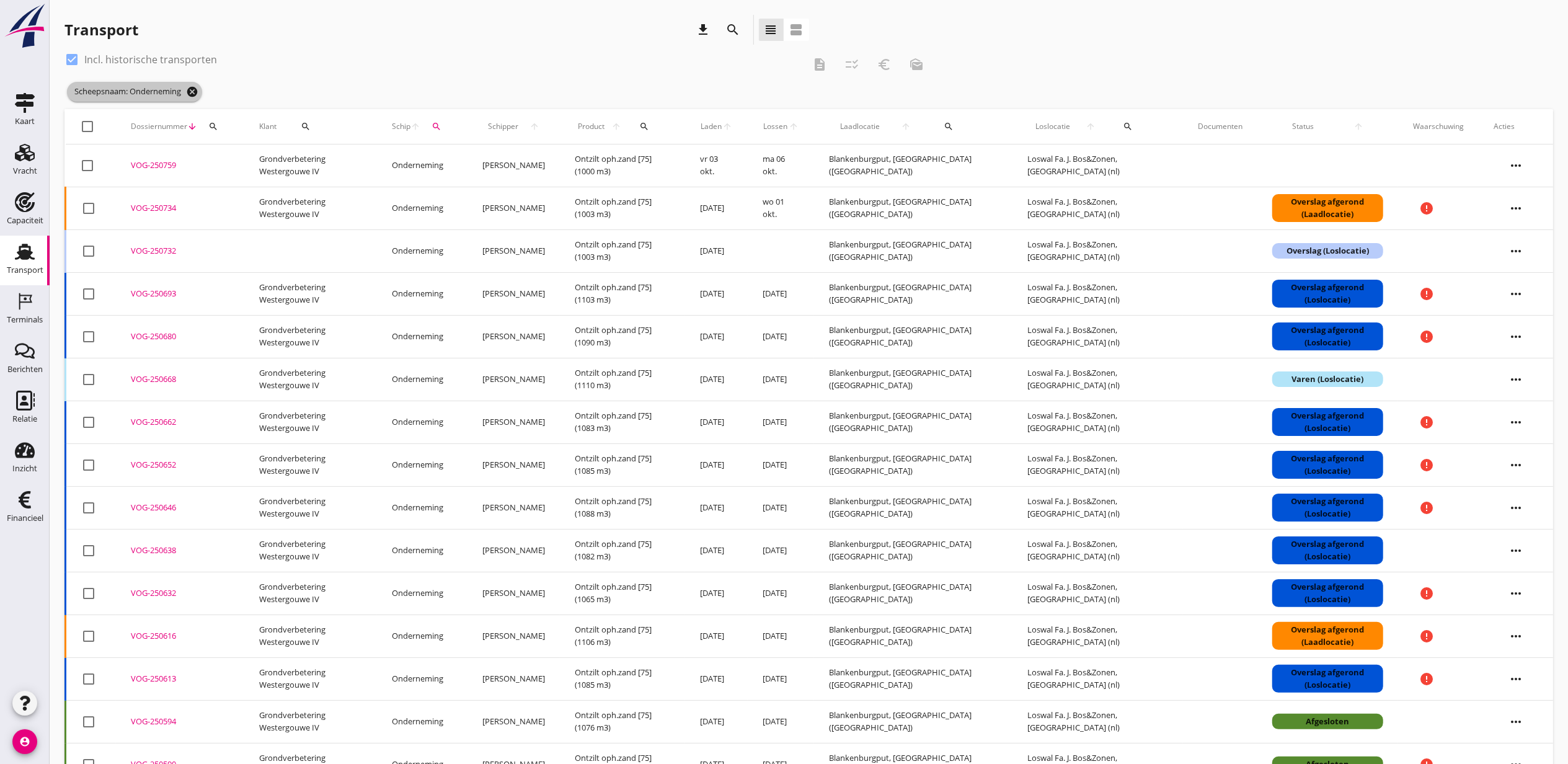
click at [194, 90] on icon "cancel" at bounding box center [192, 92] width 12 height 12
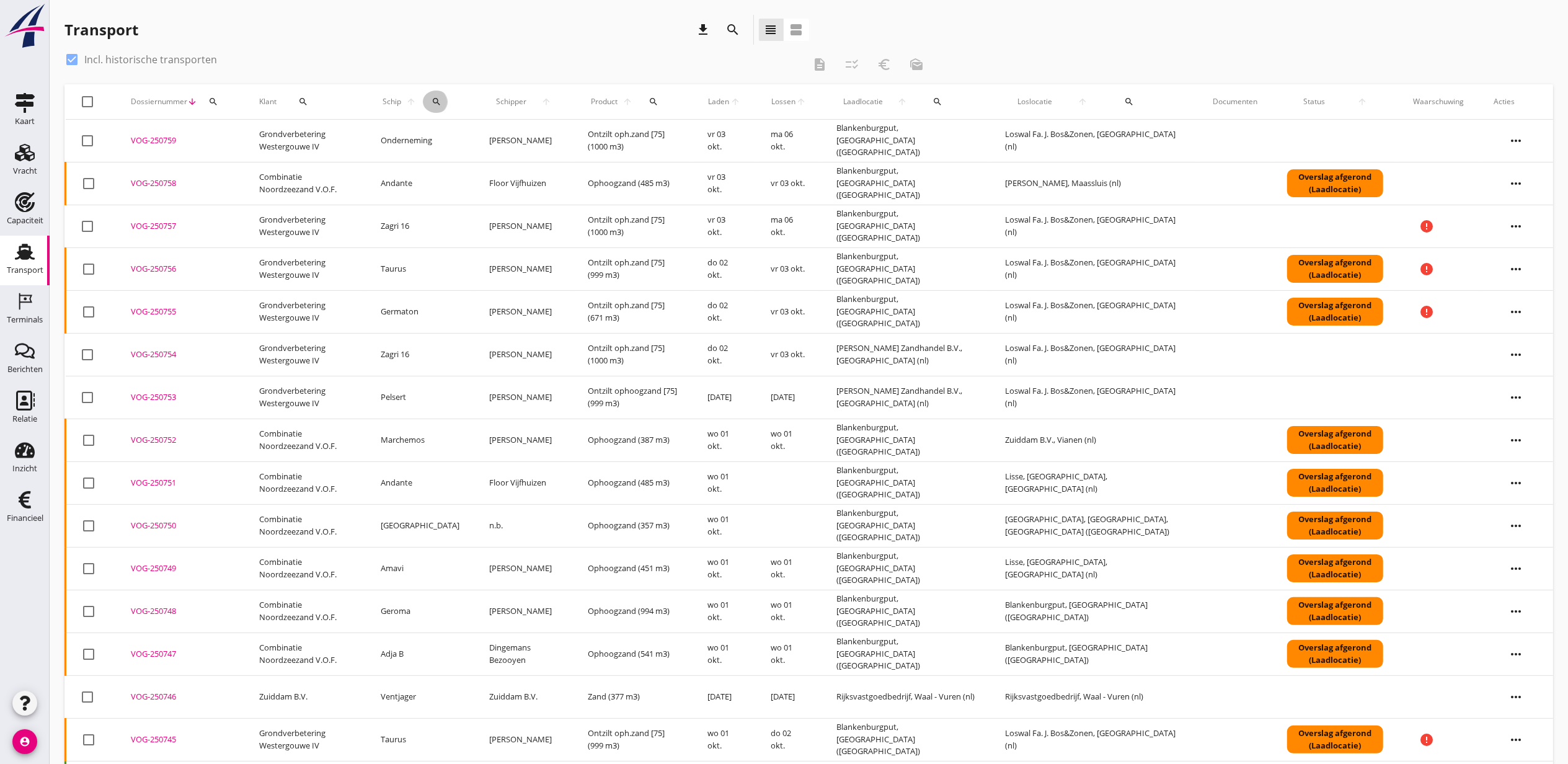
click at [447, 99] on div "search" at bounding box center [436, 101] width 27 height 10
drag, startPoint x: 471, startPoint y: 128, endPoint x: 479, endPoint y: 133, distance: 9.4
click at [474, 130] on div "Zoek op (scheeps)naam arrow_drop_down" at bounding box center [514, 140] width 164 height 39
click at [482, 134] on input "Zoek op (scheeps)naam" at bounding box center [497, 137] width 129 height 20
click at [522, 191] on div "Zagri 16" at bounding box center [542, 192] width 130 height 15
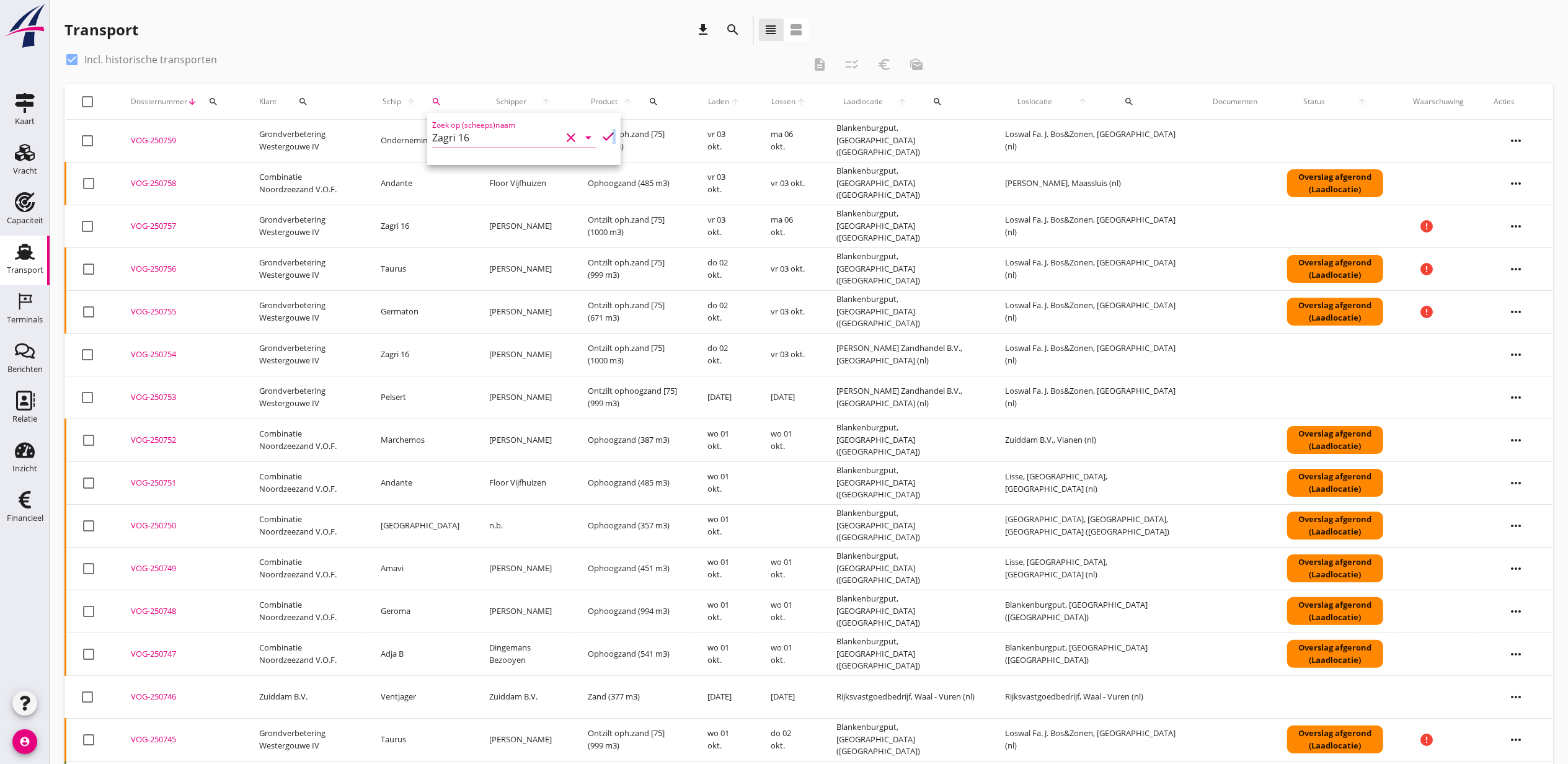
click at [602, 137] on icon "check" at bounding box center [608, 137] width 15 height 15
type input "Zagri 16"
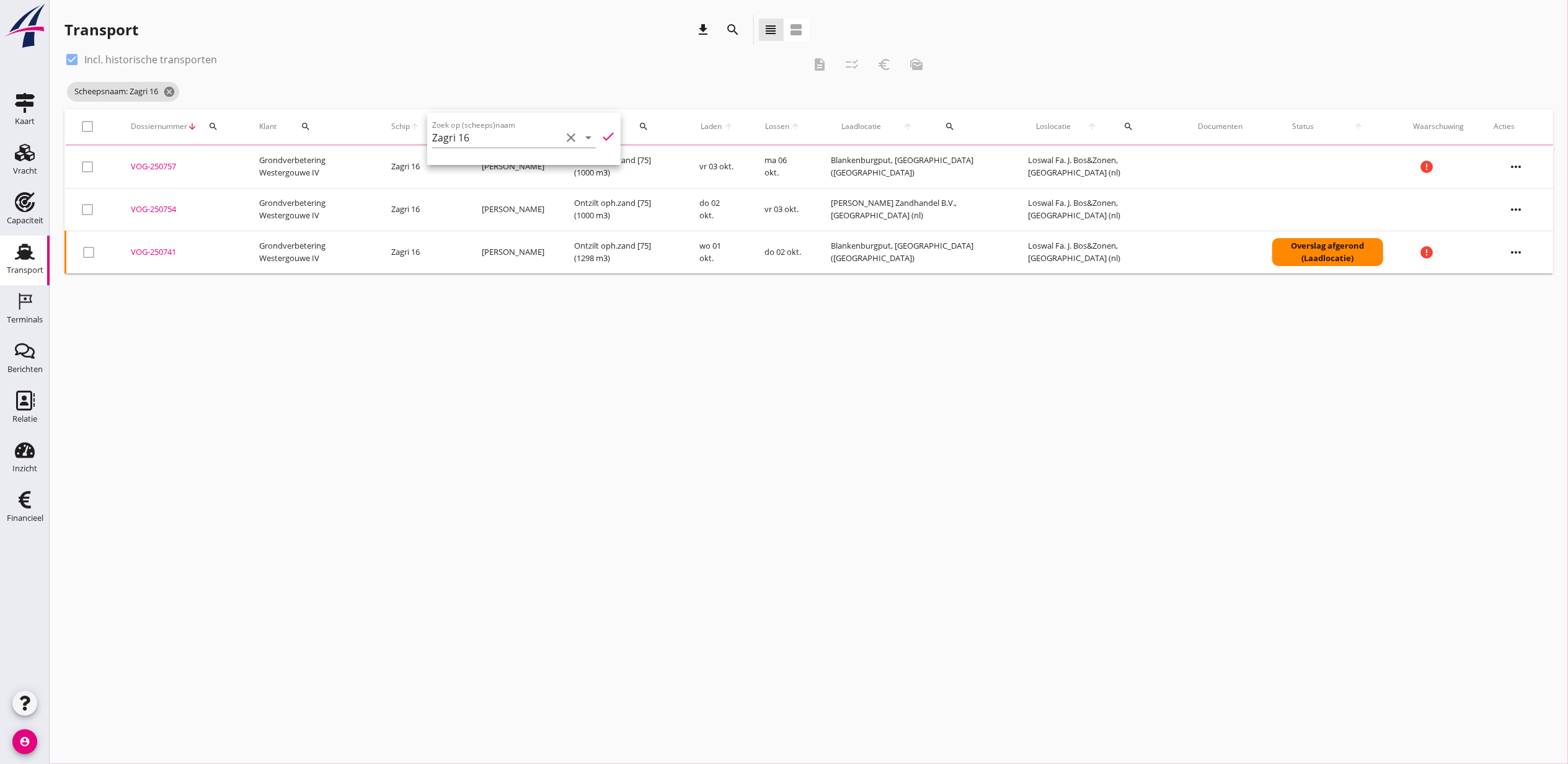
click at [380, 58] on div "check_box Incl. historische transporten" at bounding box center [434, 59] width 739 height 20
